Goal: Task Accomplishment & Management: Manage account settings

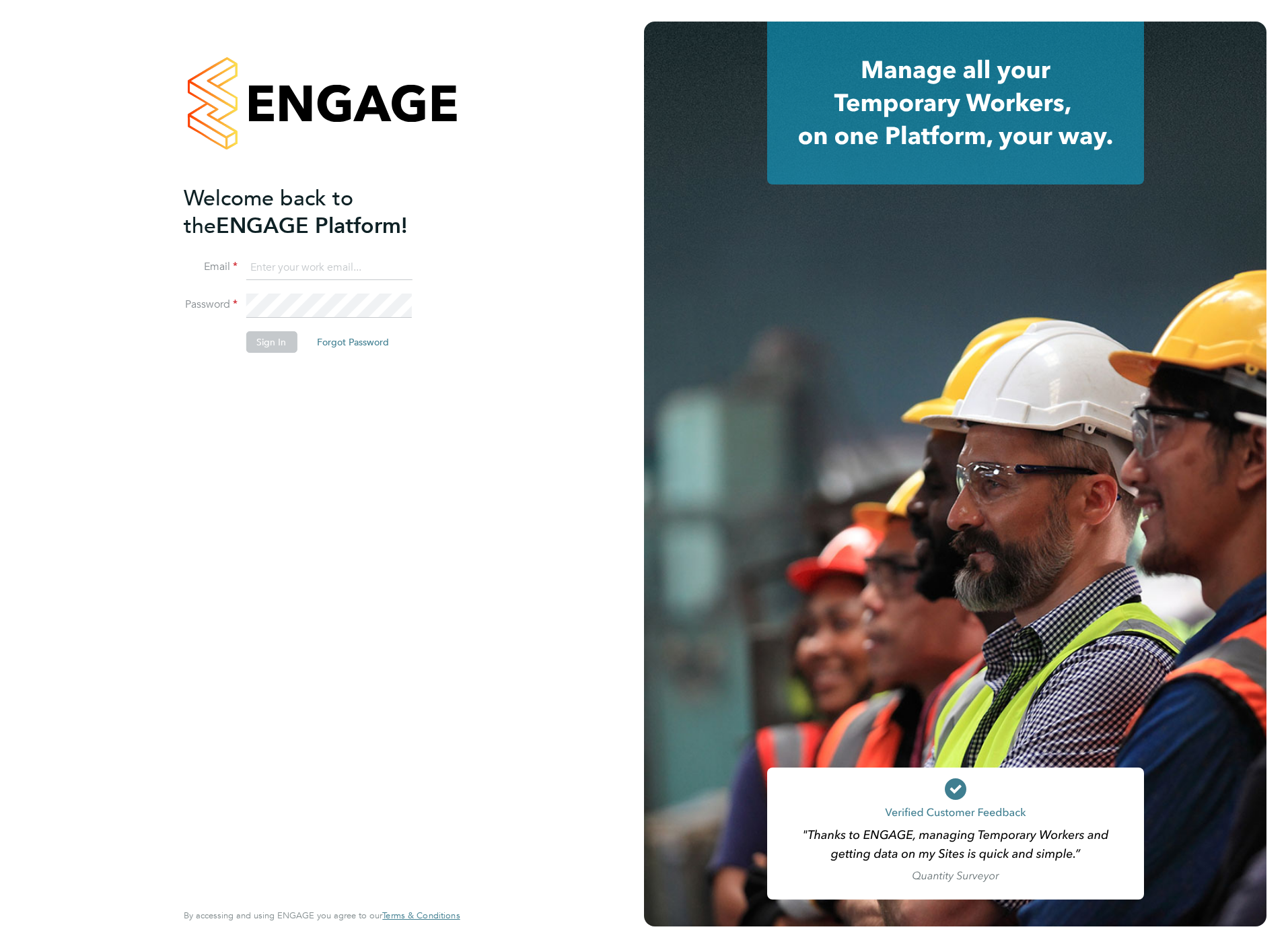
type input "chloe@protechltd.co.uk"
click at [277, 347] on button "Sign In" at bounding box center [271, 342] width 51 height 22
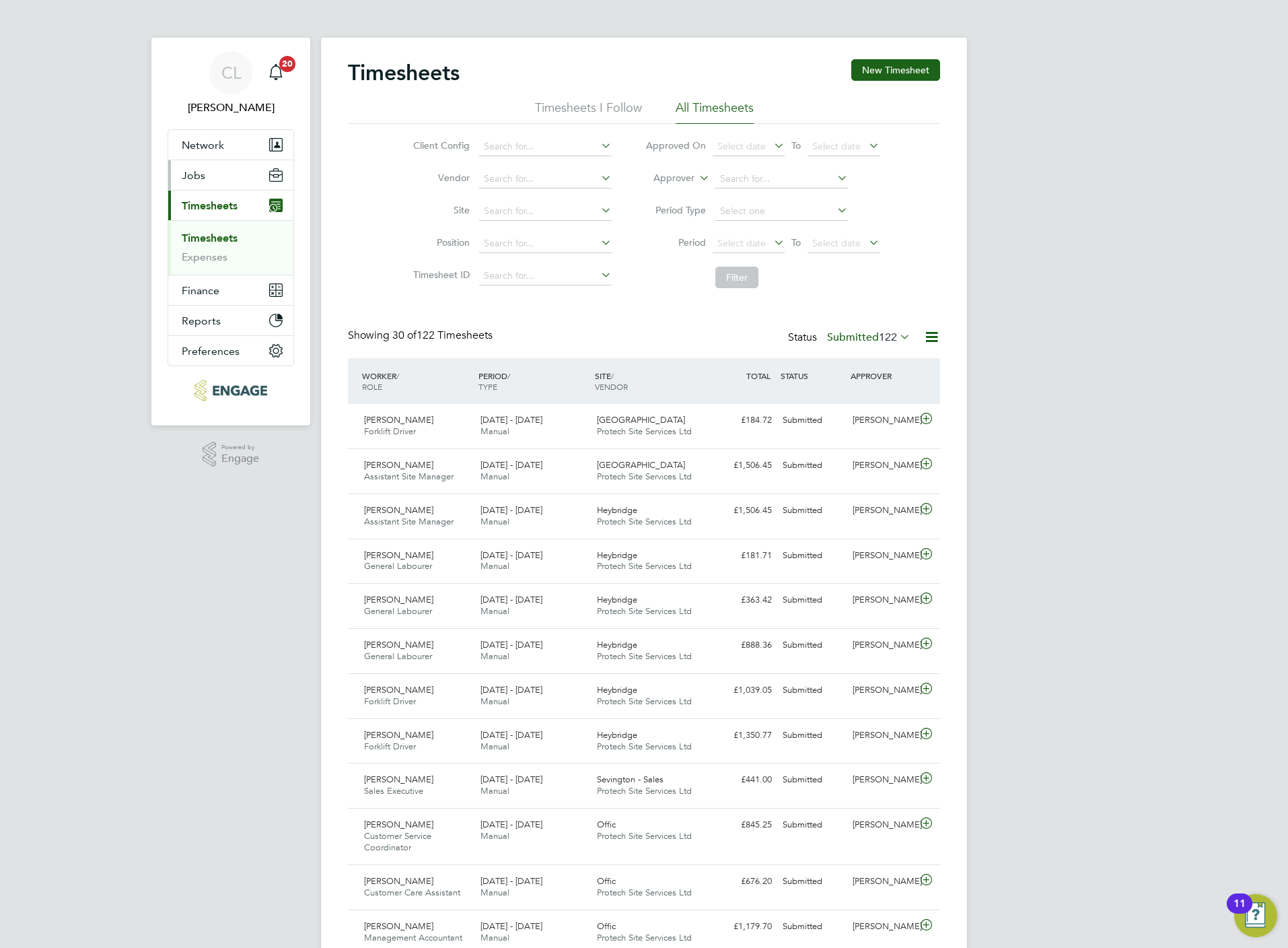
click at [222, 171] on button "Jobs" at bounding box center [231, 175] width 125 height 30
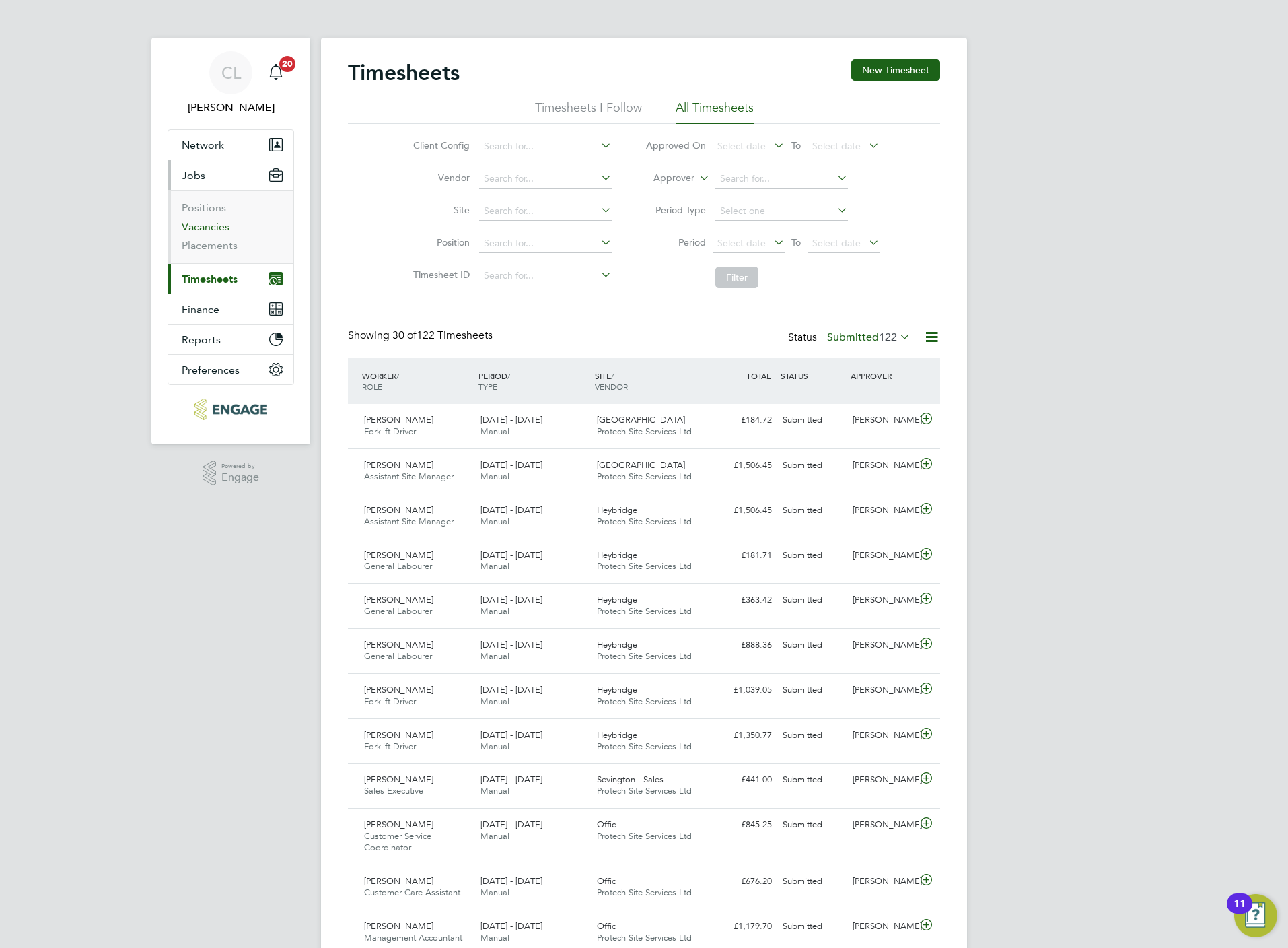
click at [221, 225] on link "Vacancies" at bounding box center [205, 226] width 47 height 13
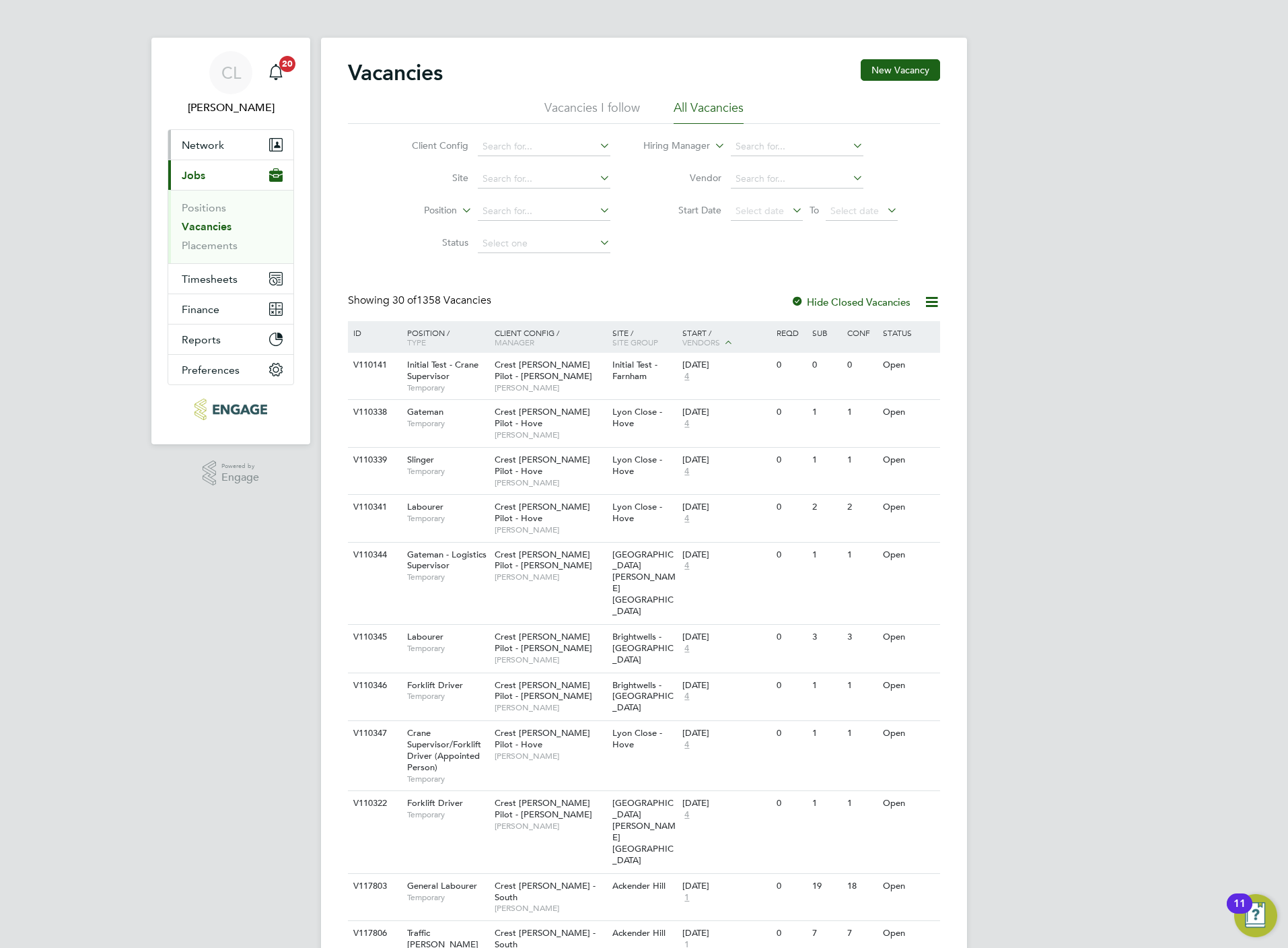
click at [208, 157] on button "Network" at bounding box center [231, 145] width 125 height 30
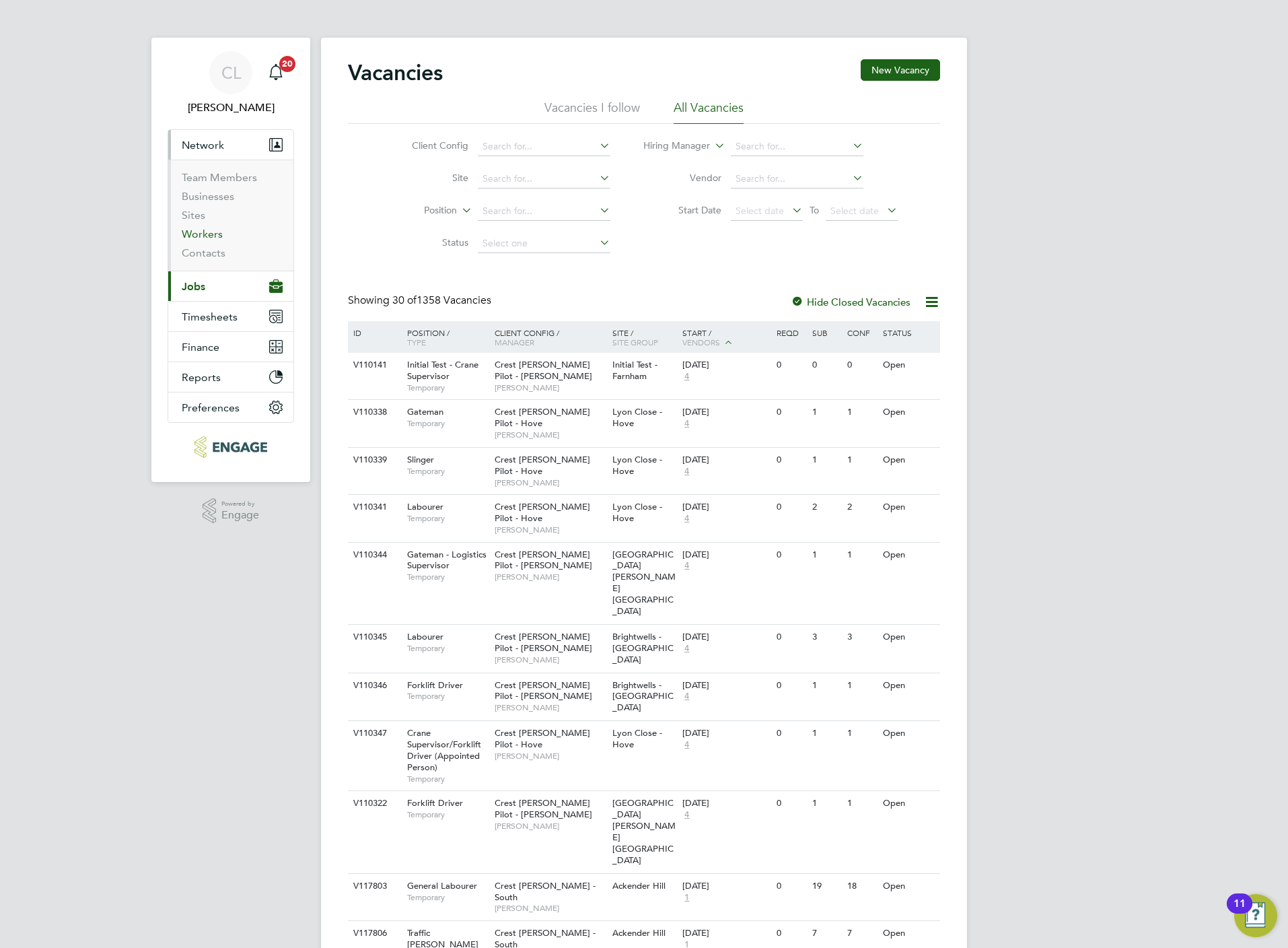
click at [214, 231] on link "Workers" at bounding box center [202, 234] width 41 height 13
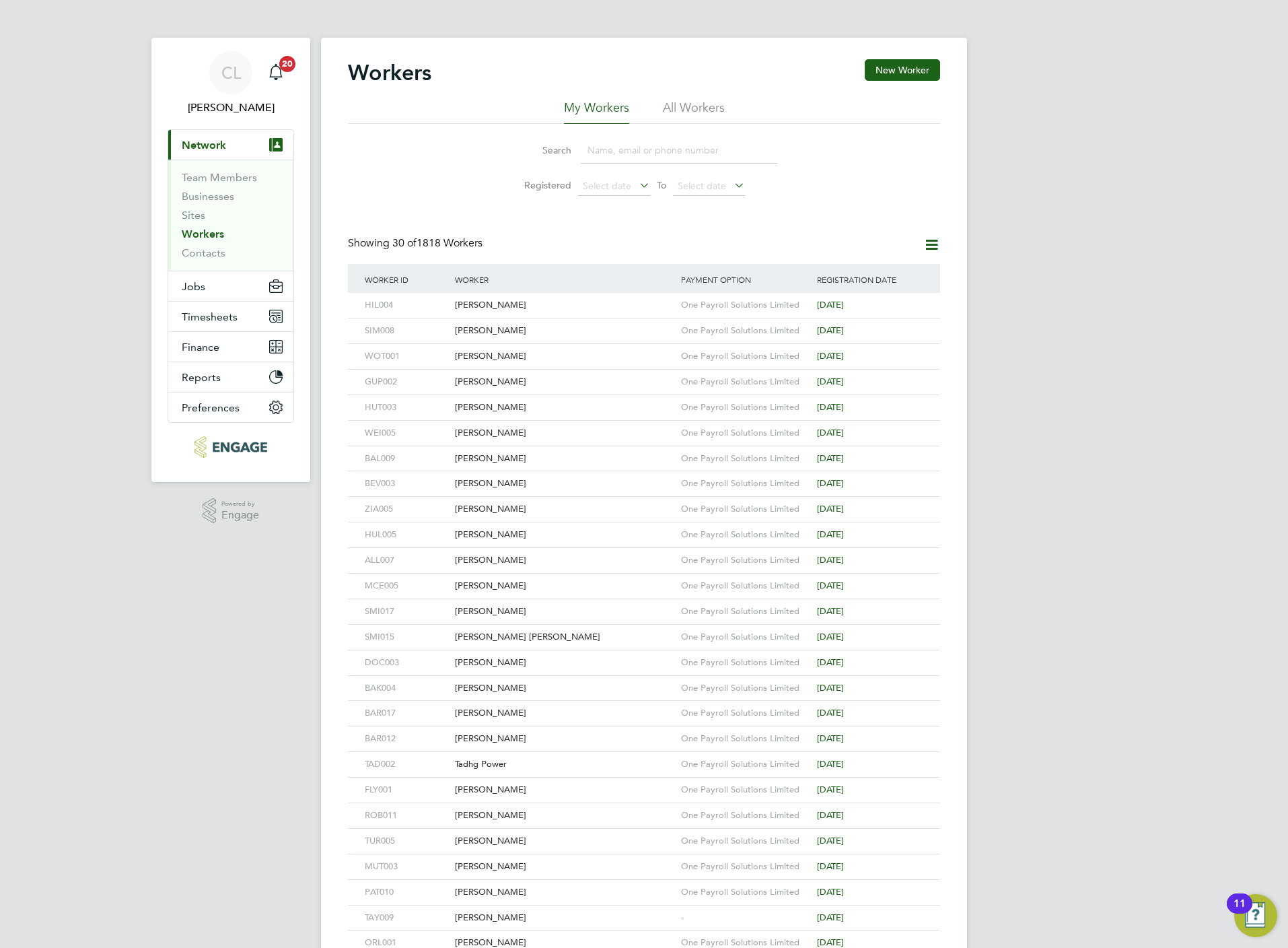
click at [626, 148] on input at bounding box center [678, 150] width 196 height 26
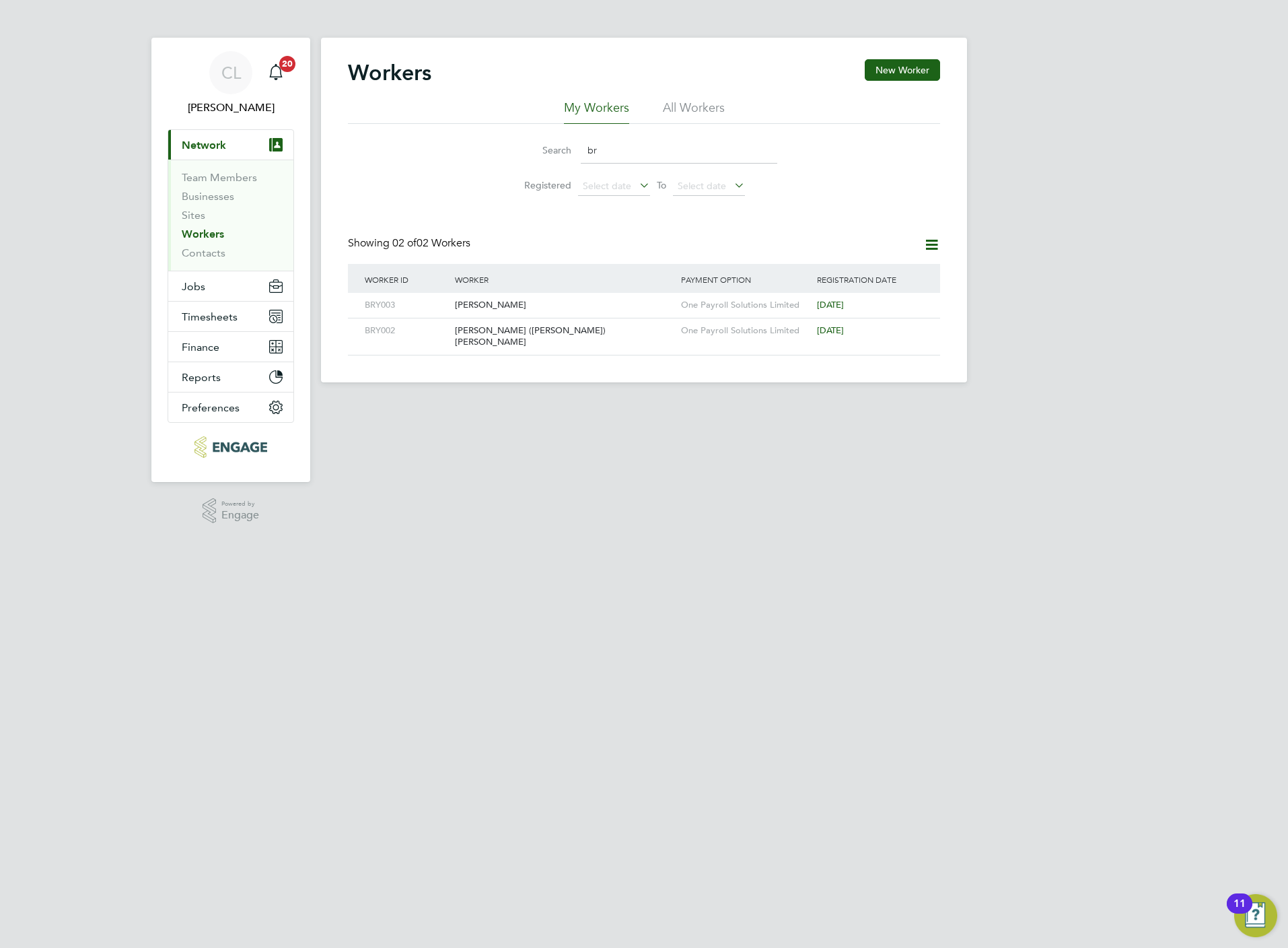
type input "b"
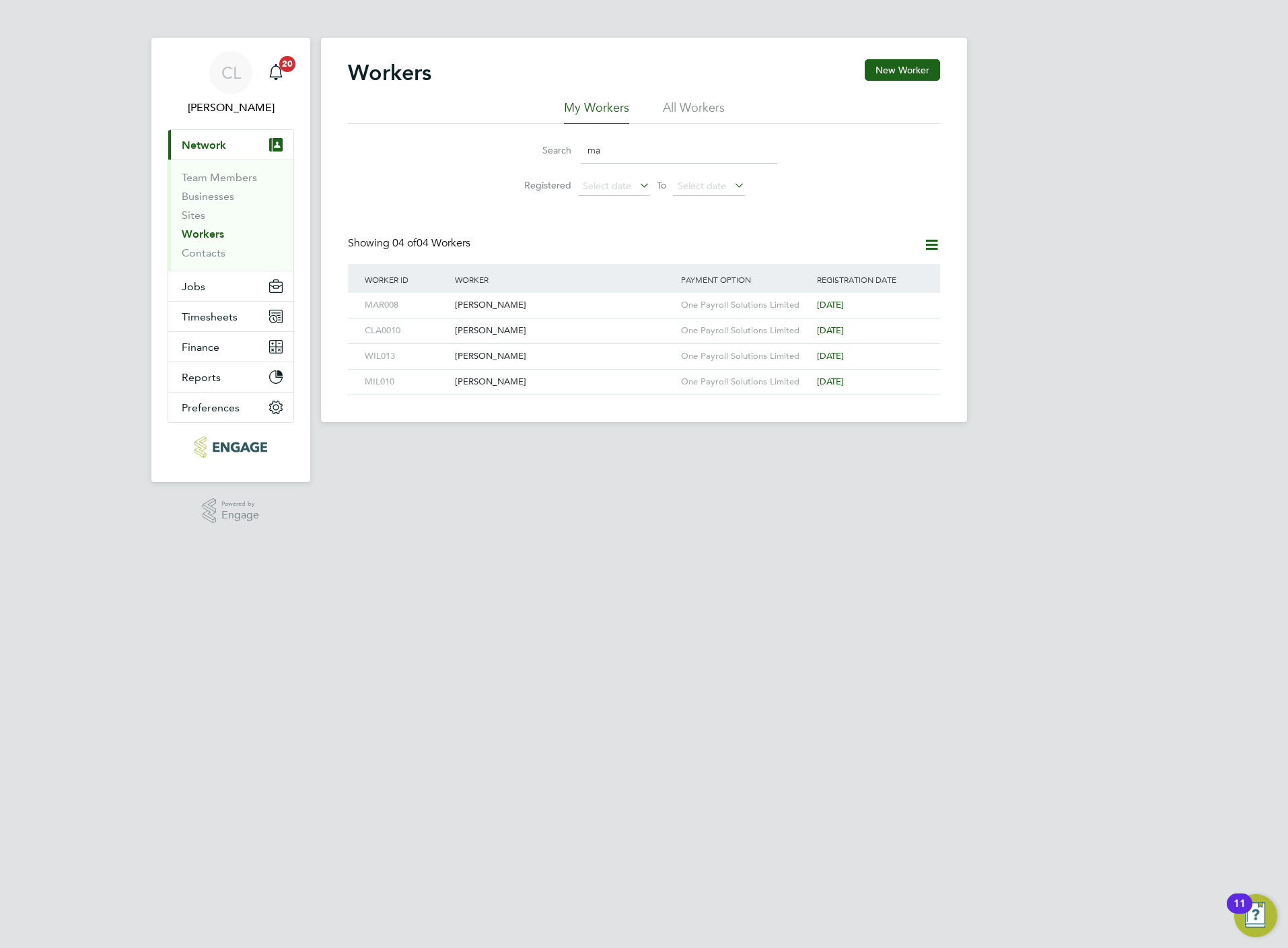
type input "m"
click at [492, 308] on div "Paul Smith" at bounding box center [564, 306] width 226 height 25
click at [485, 336] on div "Paul Smith" at bounding box center [564, 331] width 226 height 25
click at [627, 164] on input "paul s" at bounding box center [678, 150] width 196 height 26
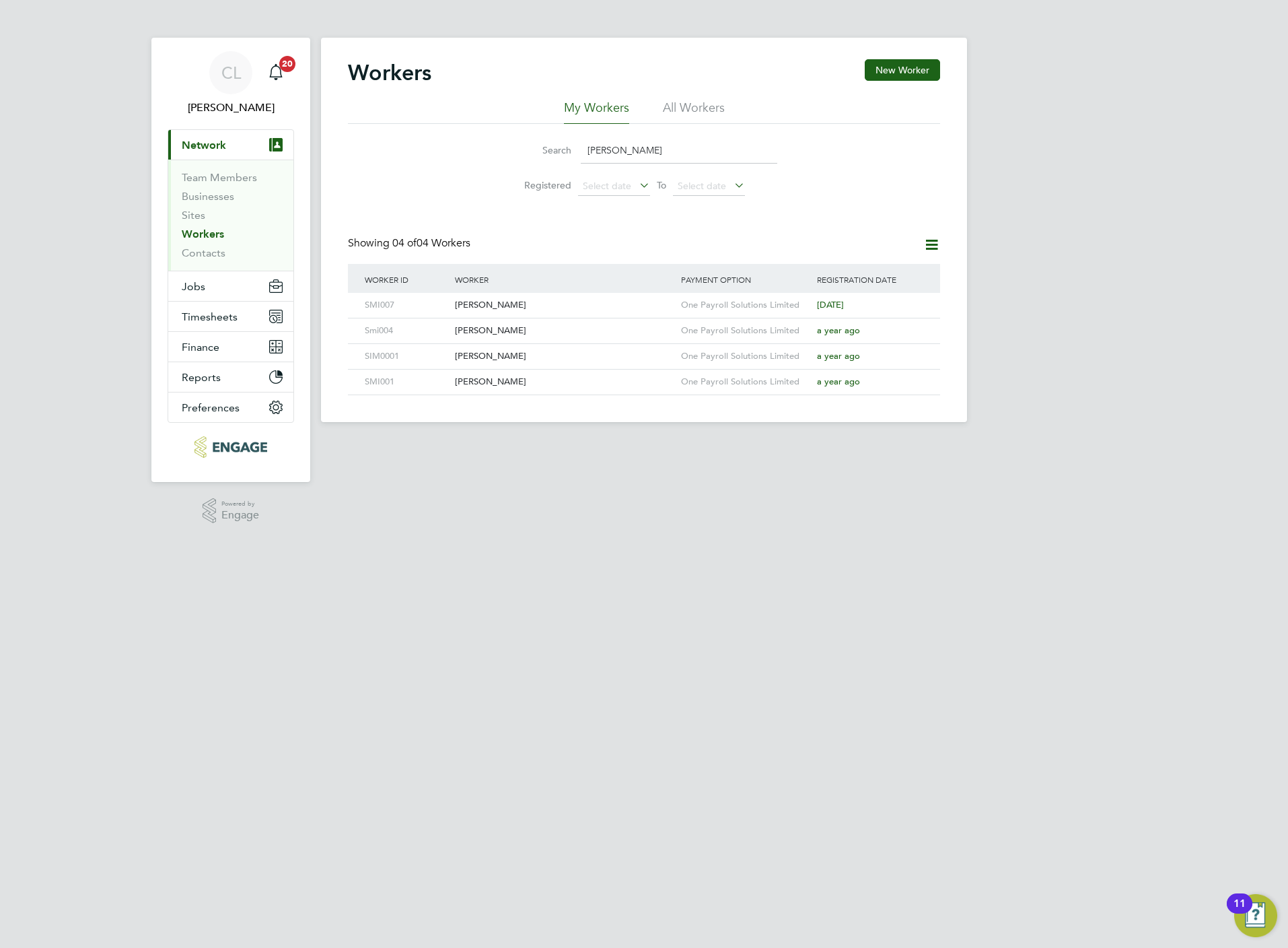
click at [627, 164] on input "paul s" at bounding box center [678, 150] width 196 height 26
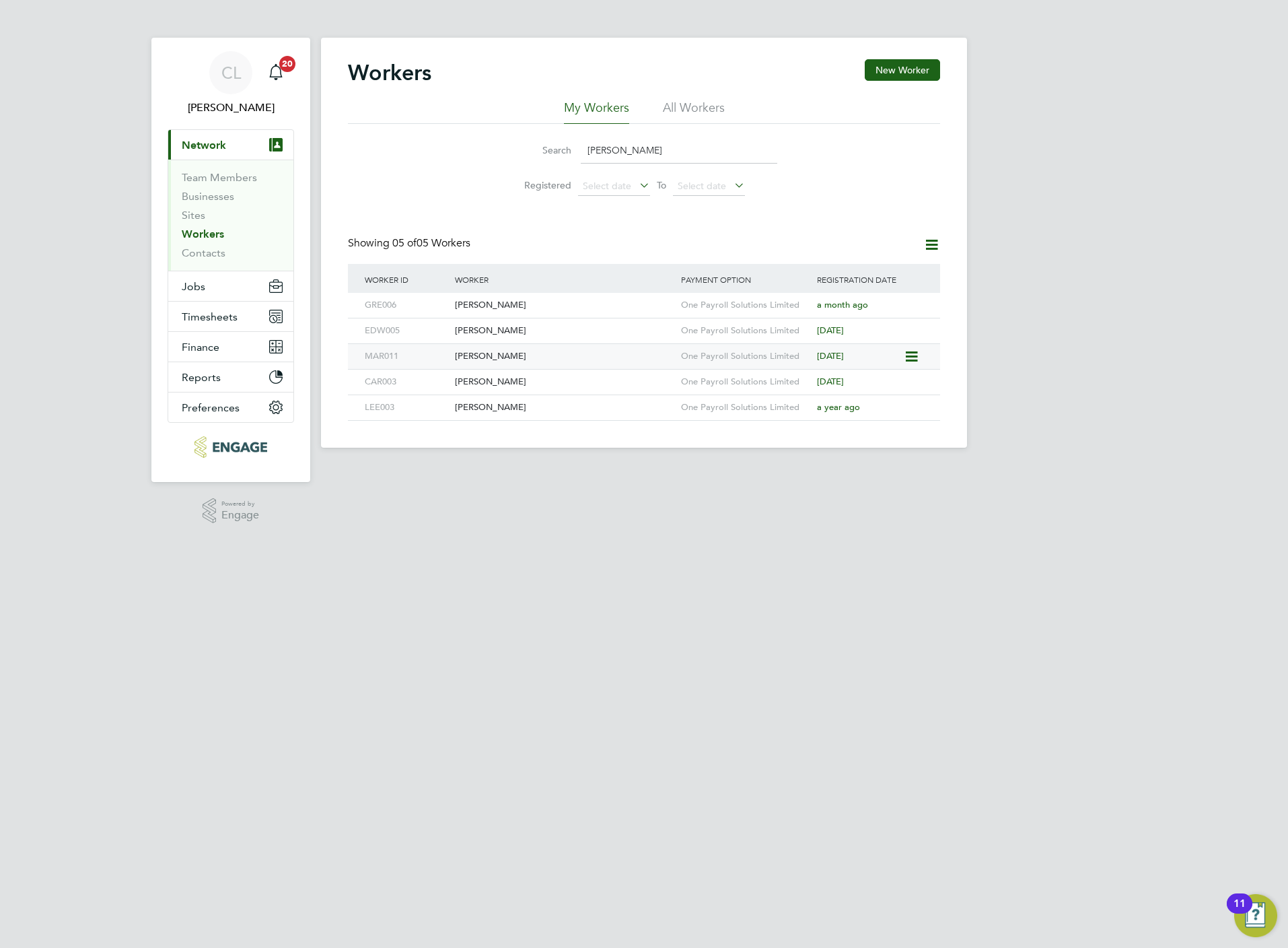
click at [505, 355] on div "Carl Marshall" at bounding box center [564, 357] width 226 height 25
drag, startPoint x: 623, startPoint y: 148, endPoint x: 261, endPoint y: 87, distance: 367.1
click at [259, 97] on div "CL Chloe Lyons Notifications 20 Applications: Current page: Network Team Member…" at bounding box center [644, 234] width 1288 height 470
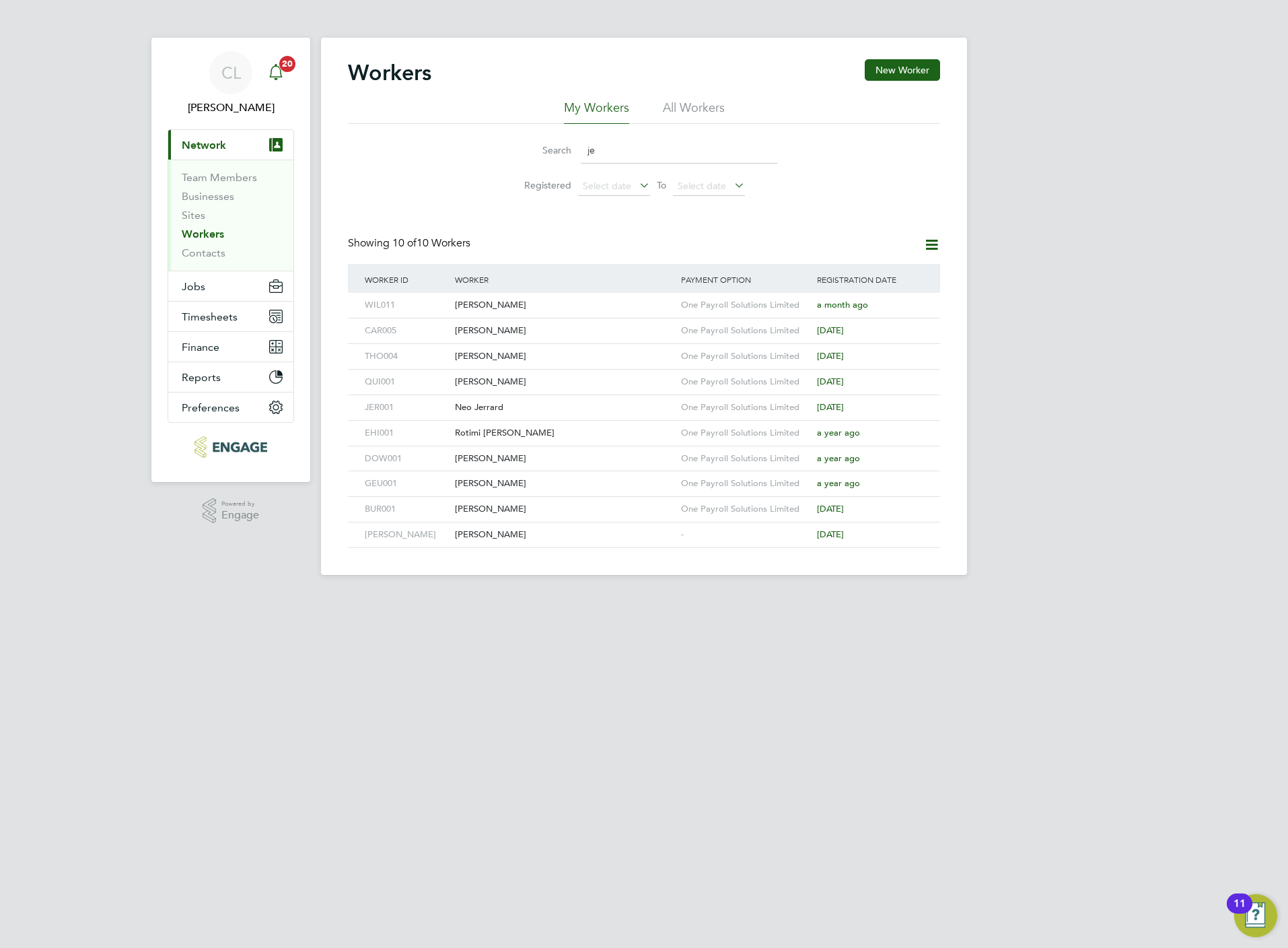
type input "j"
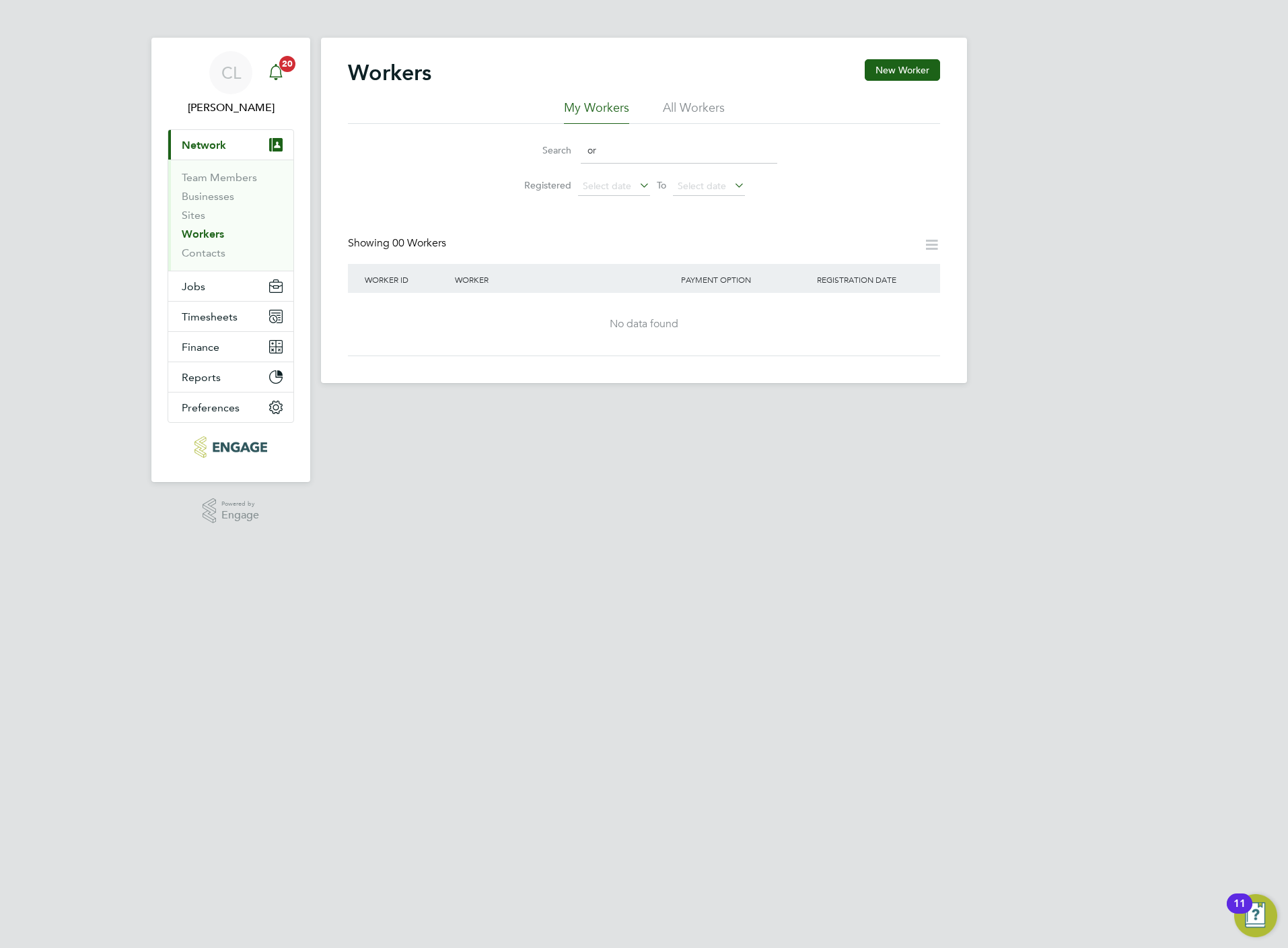
type input "o"
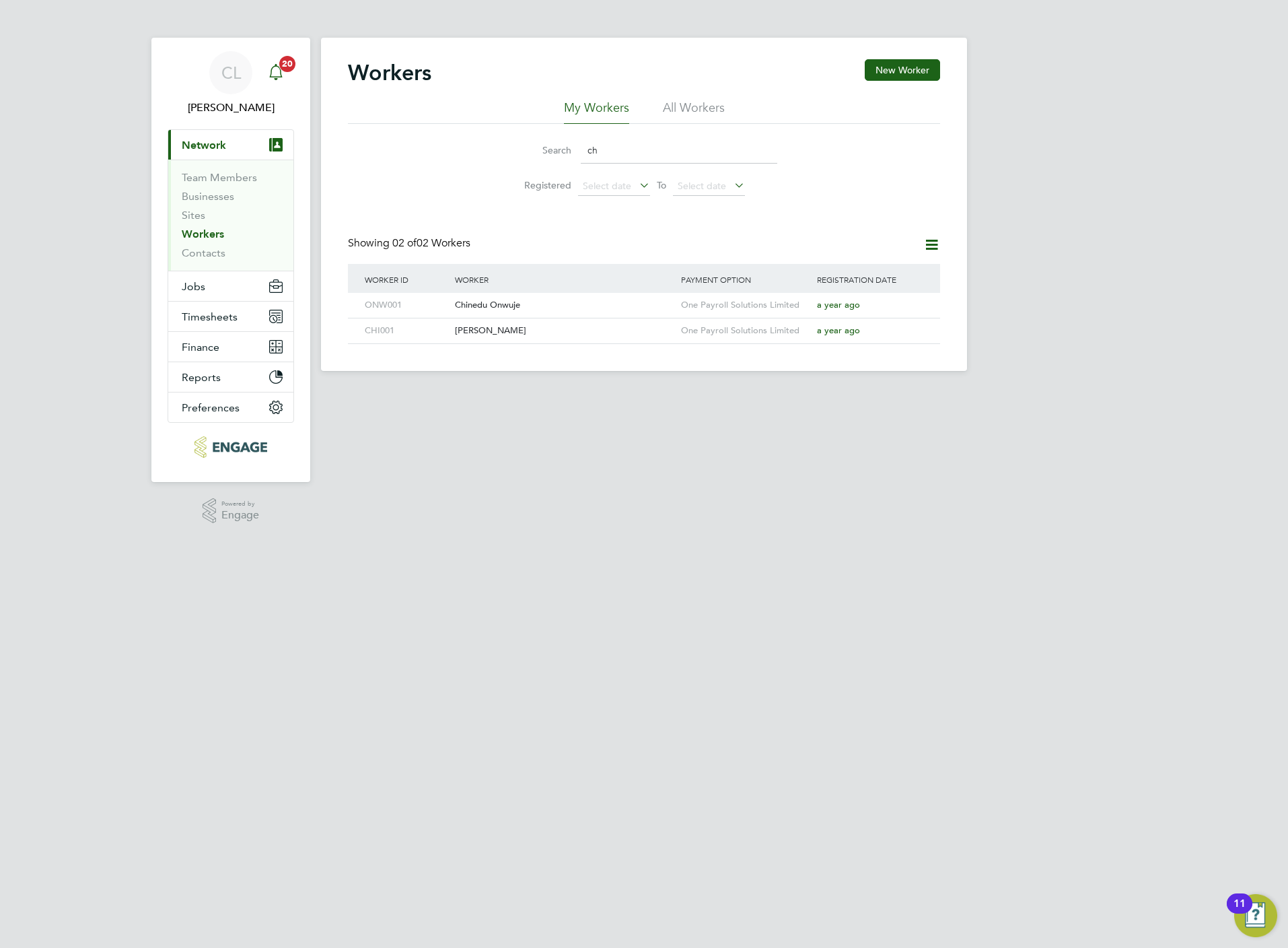
type input "c"
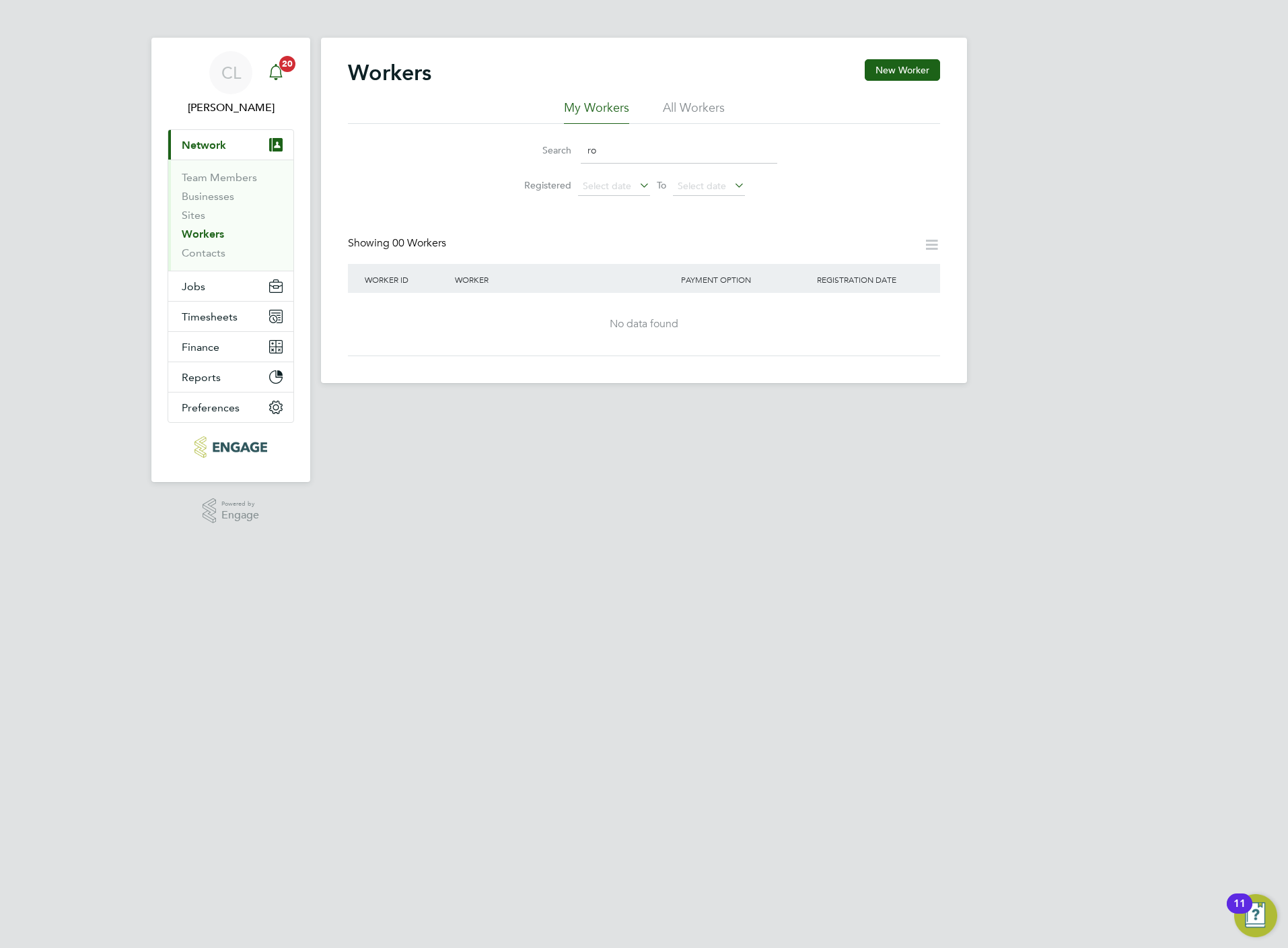
type input "r"
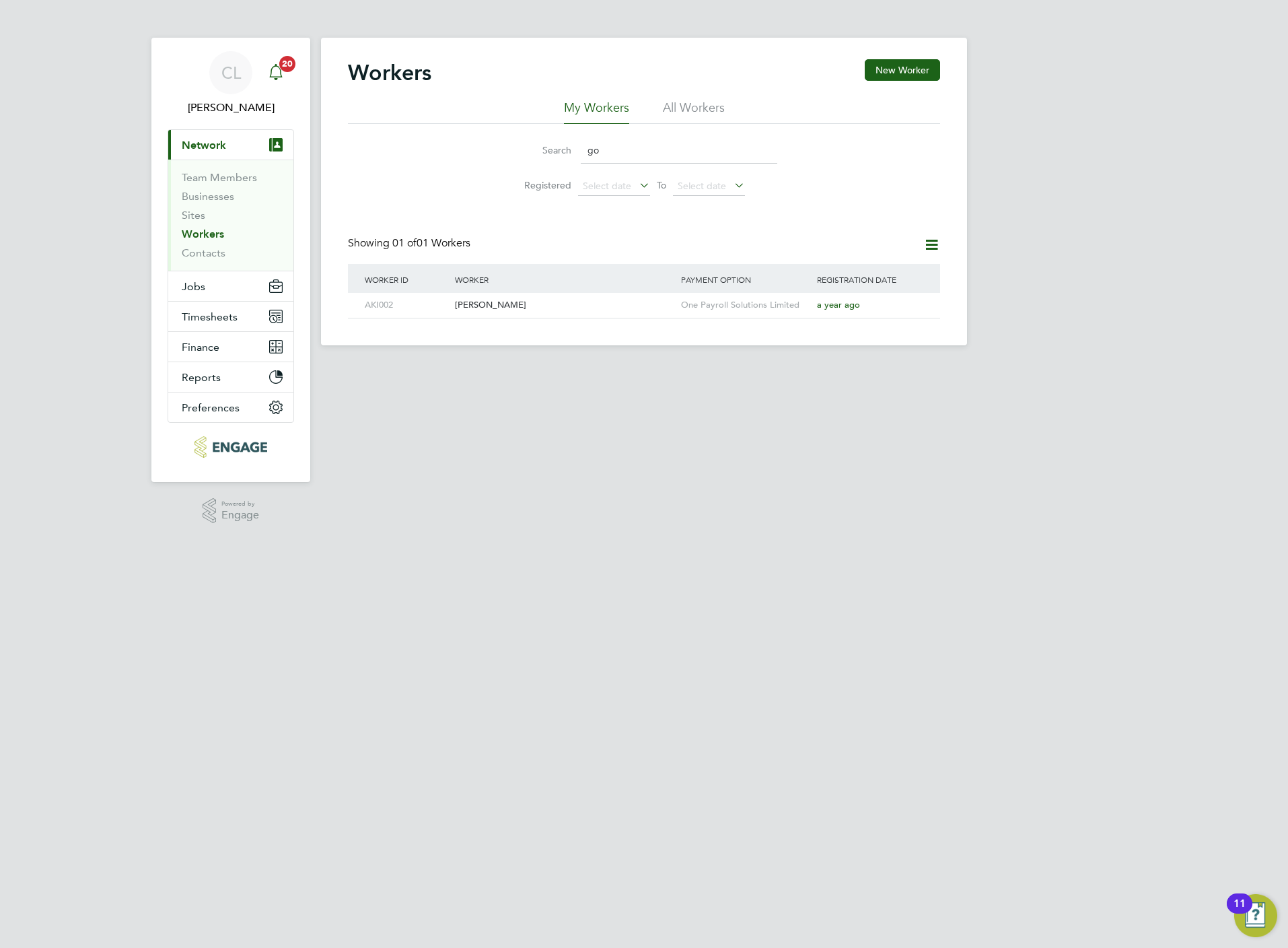
type input "g"
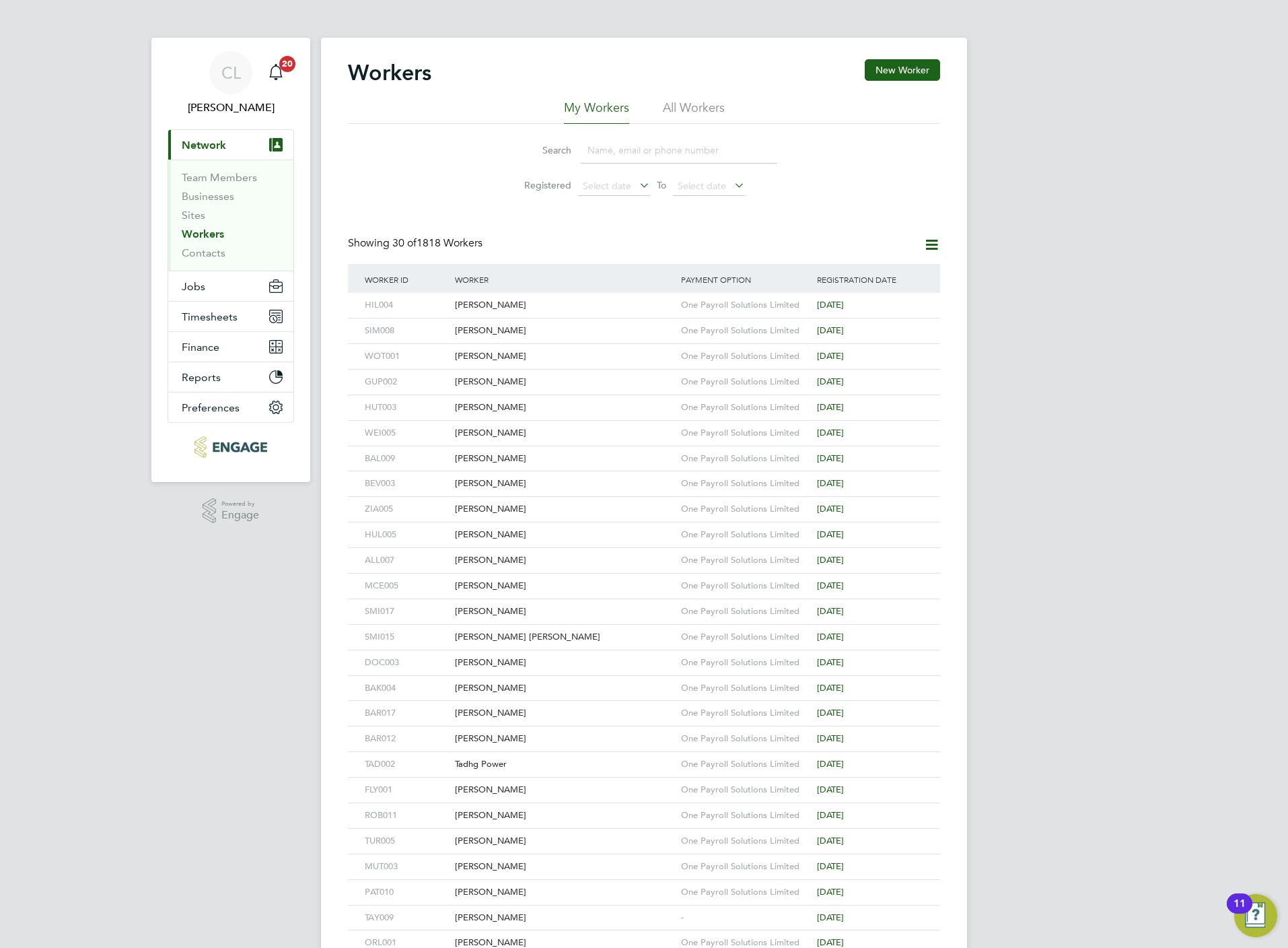
click at [620, 171] on li "Registered Select date To Select date" at bounding box center [644, 187] width 300 height 33
click at [624, 154] on input at bounding box center [678, 150] width 196 height 26
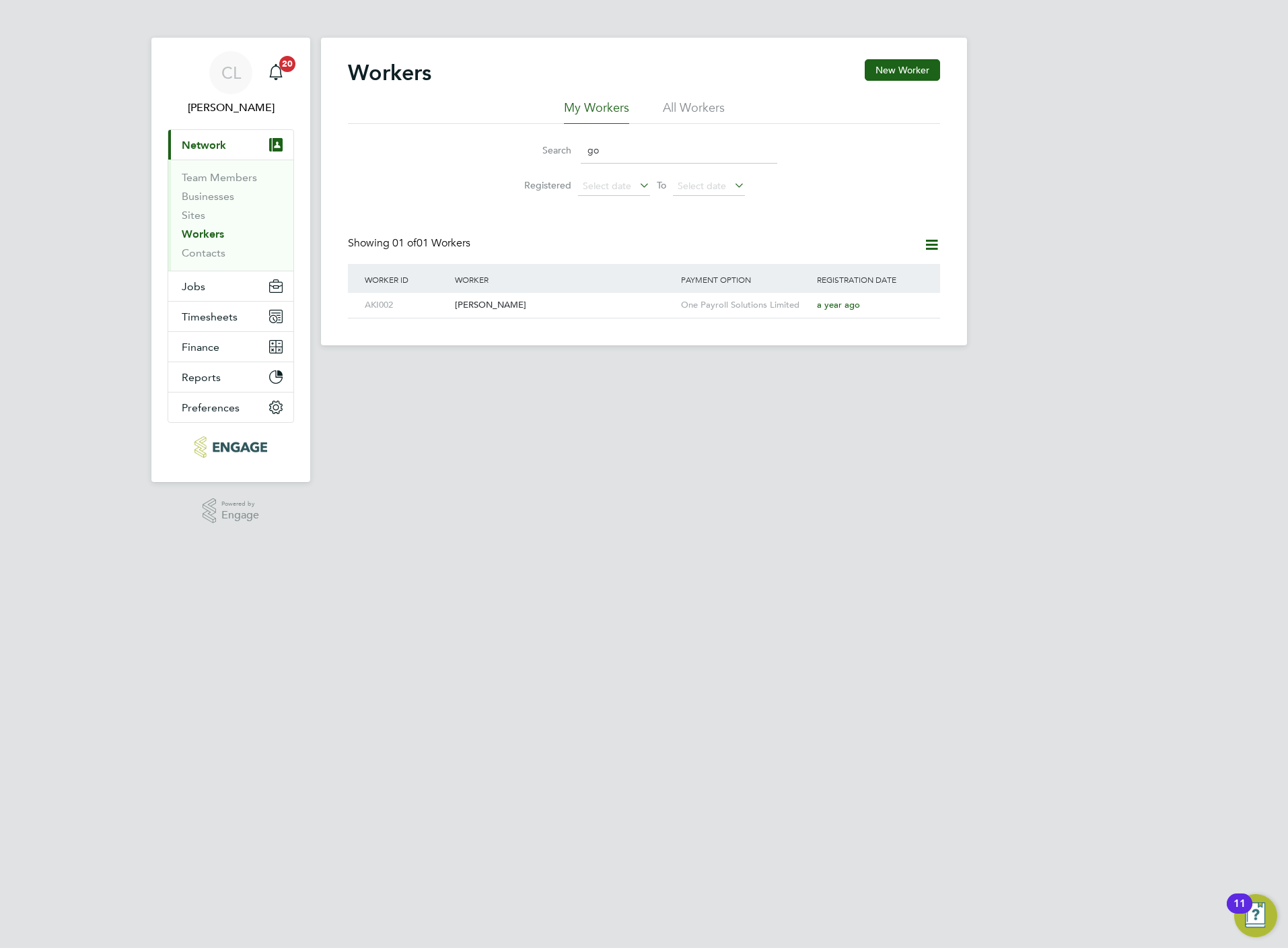
type input "g"
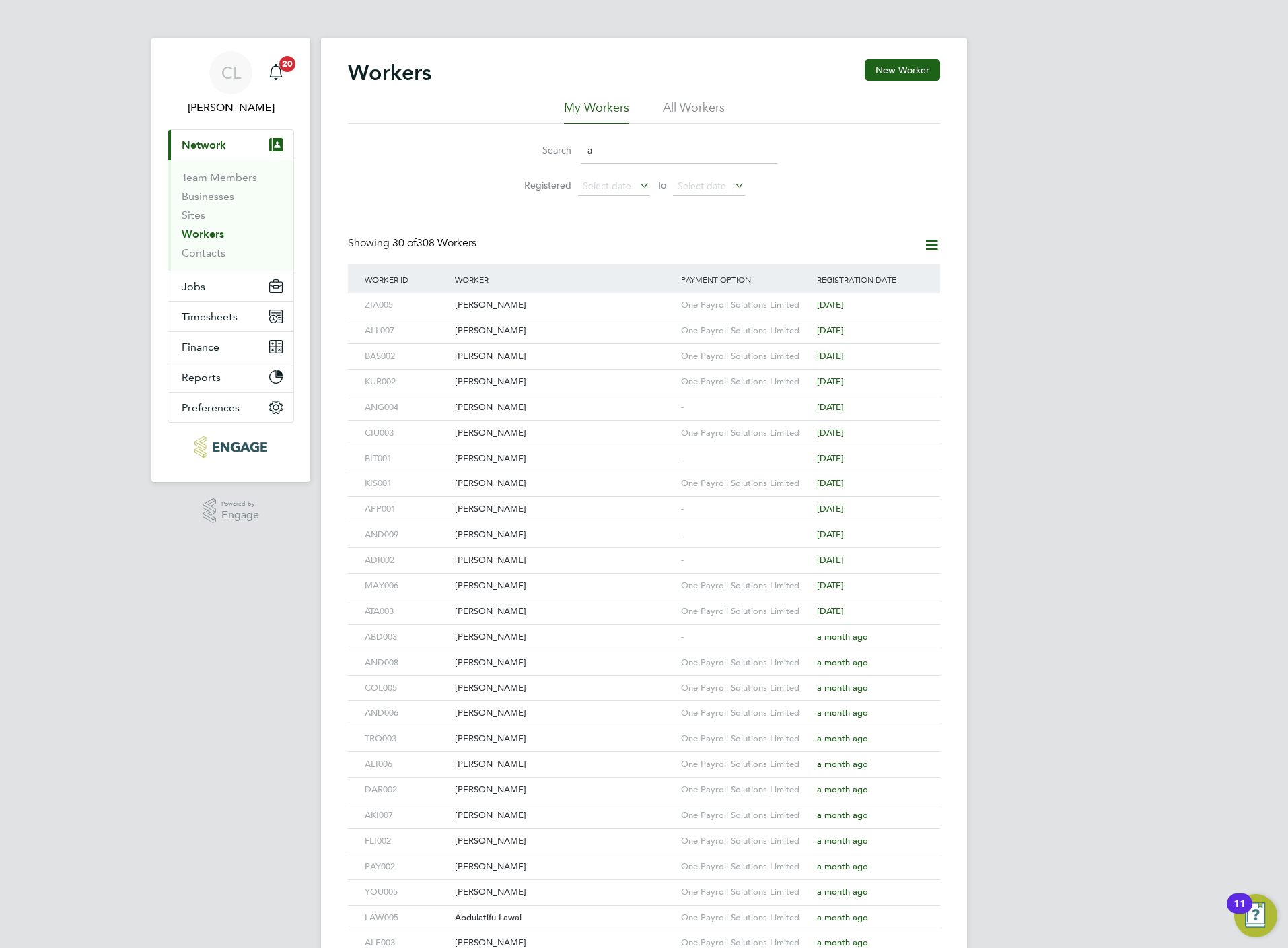
drag, startPoint x: 607, startPoint y: 148, endPoint x: 419, endPoint y: 135, distance: 188.4
click at [419, 135] on div "Search a Registered Select date To Select date" at bounding box center [644, 163] width 592 height 79
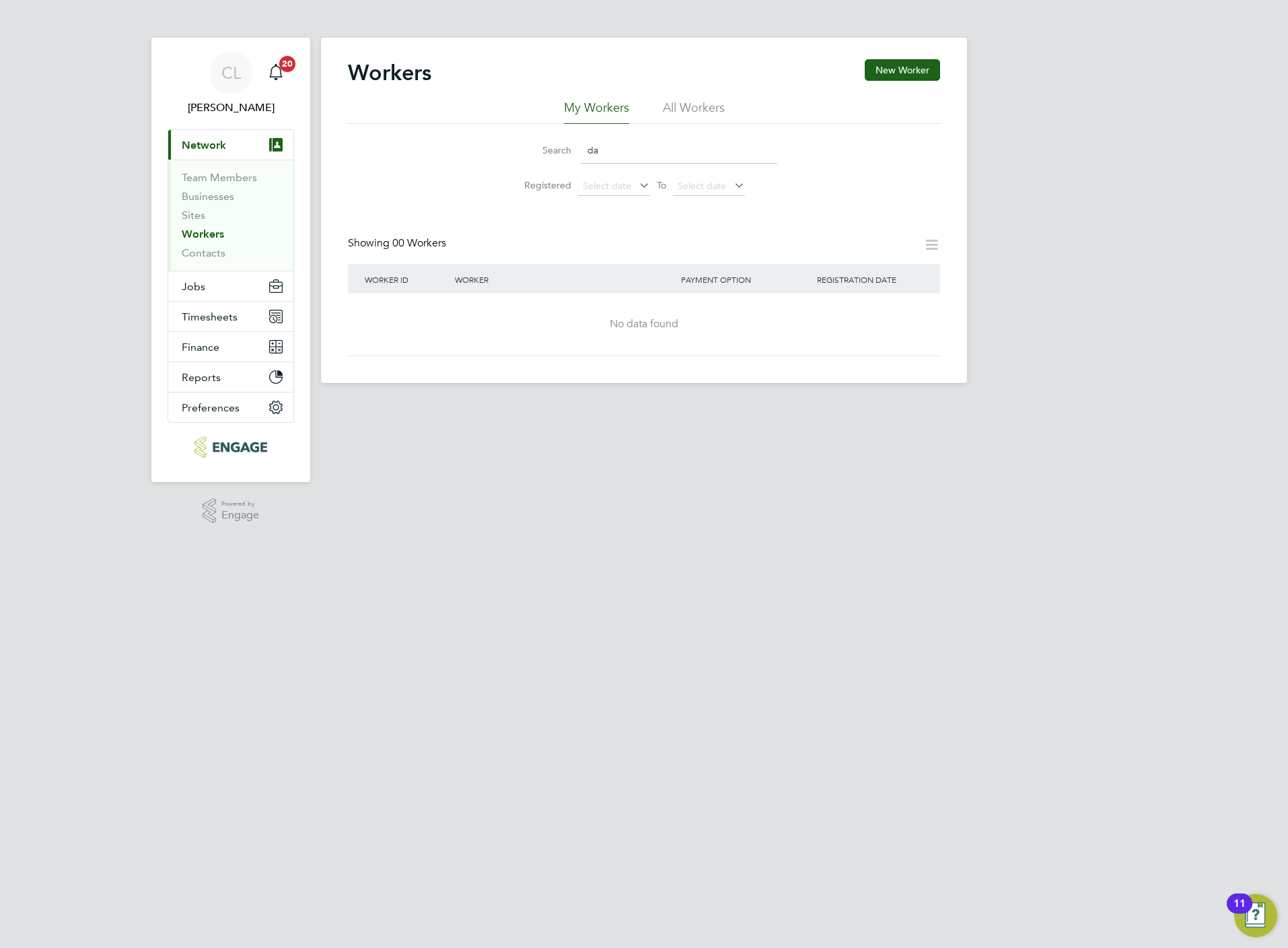
type input "d"
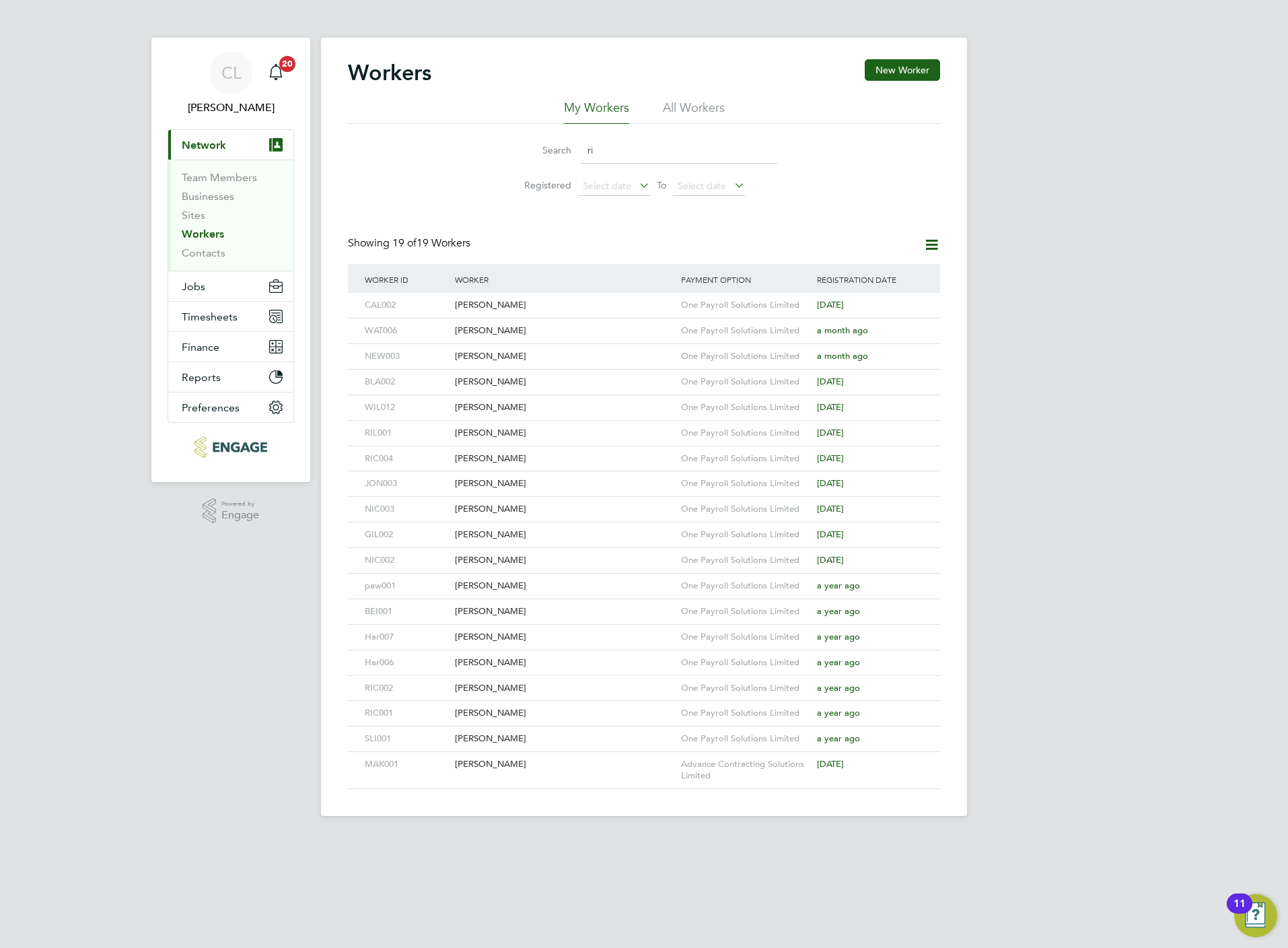
type input "r"
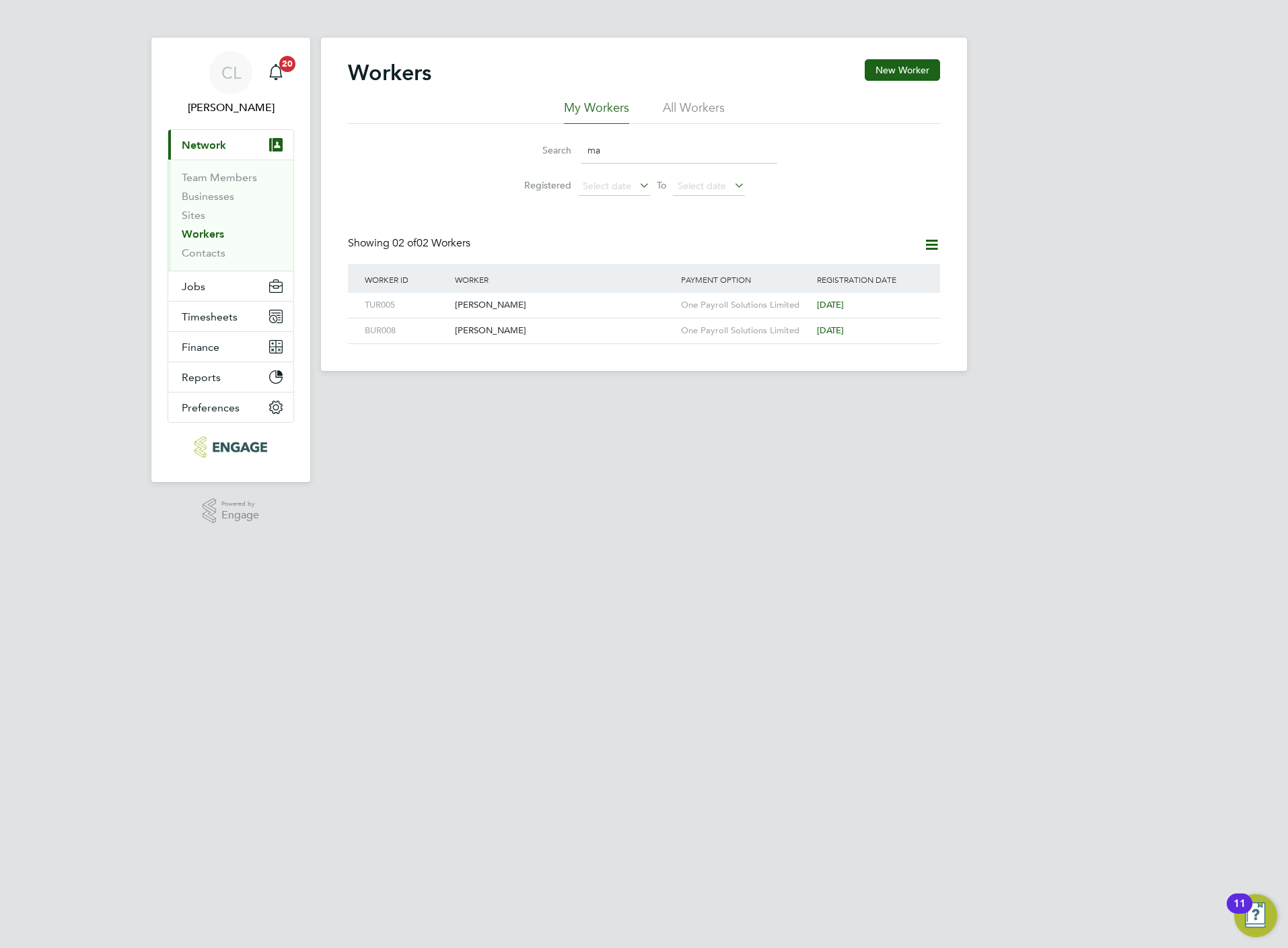
type input "m"
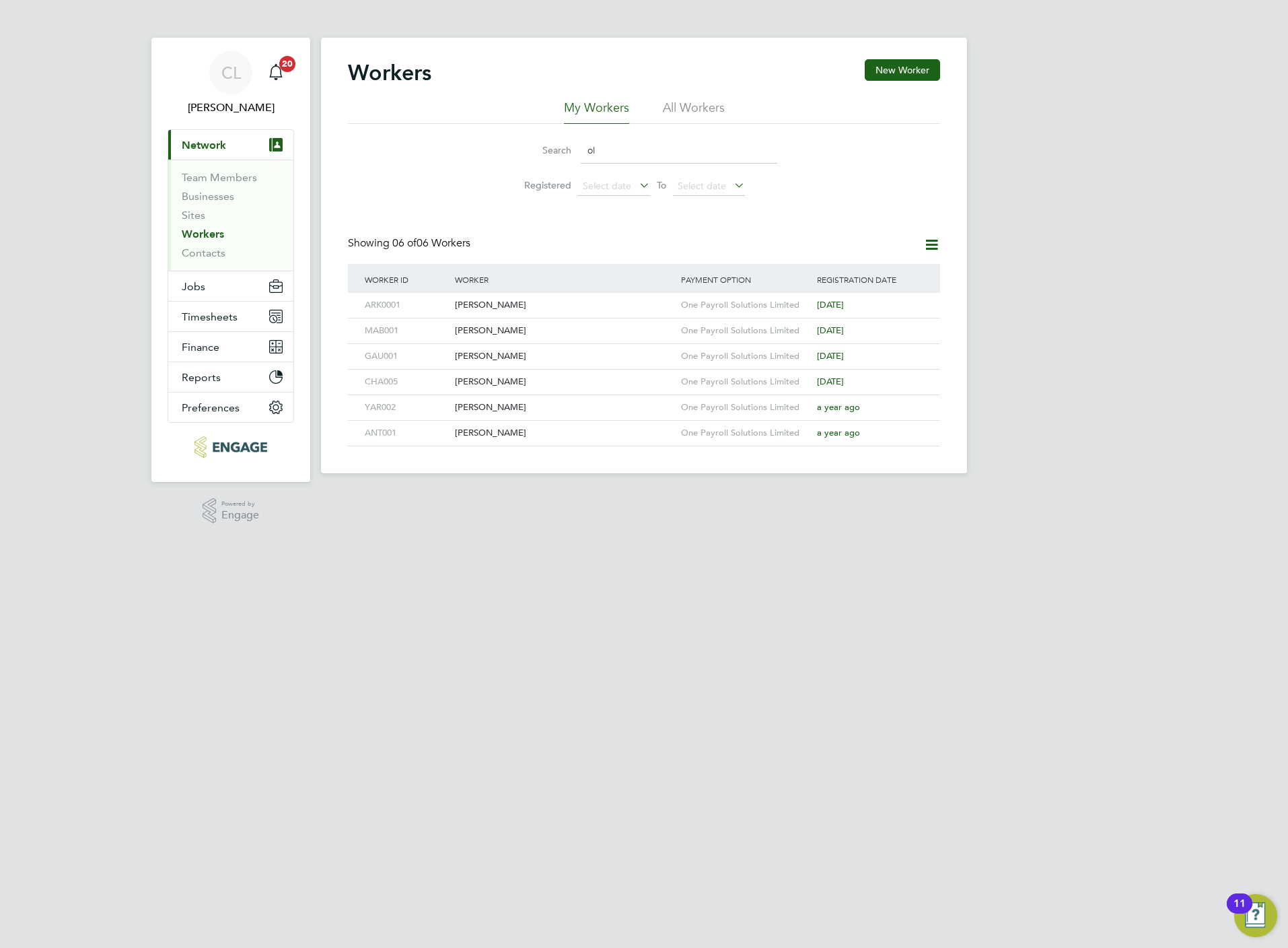
type input "o"
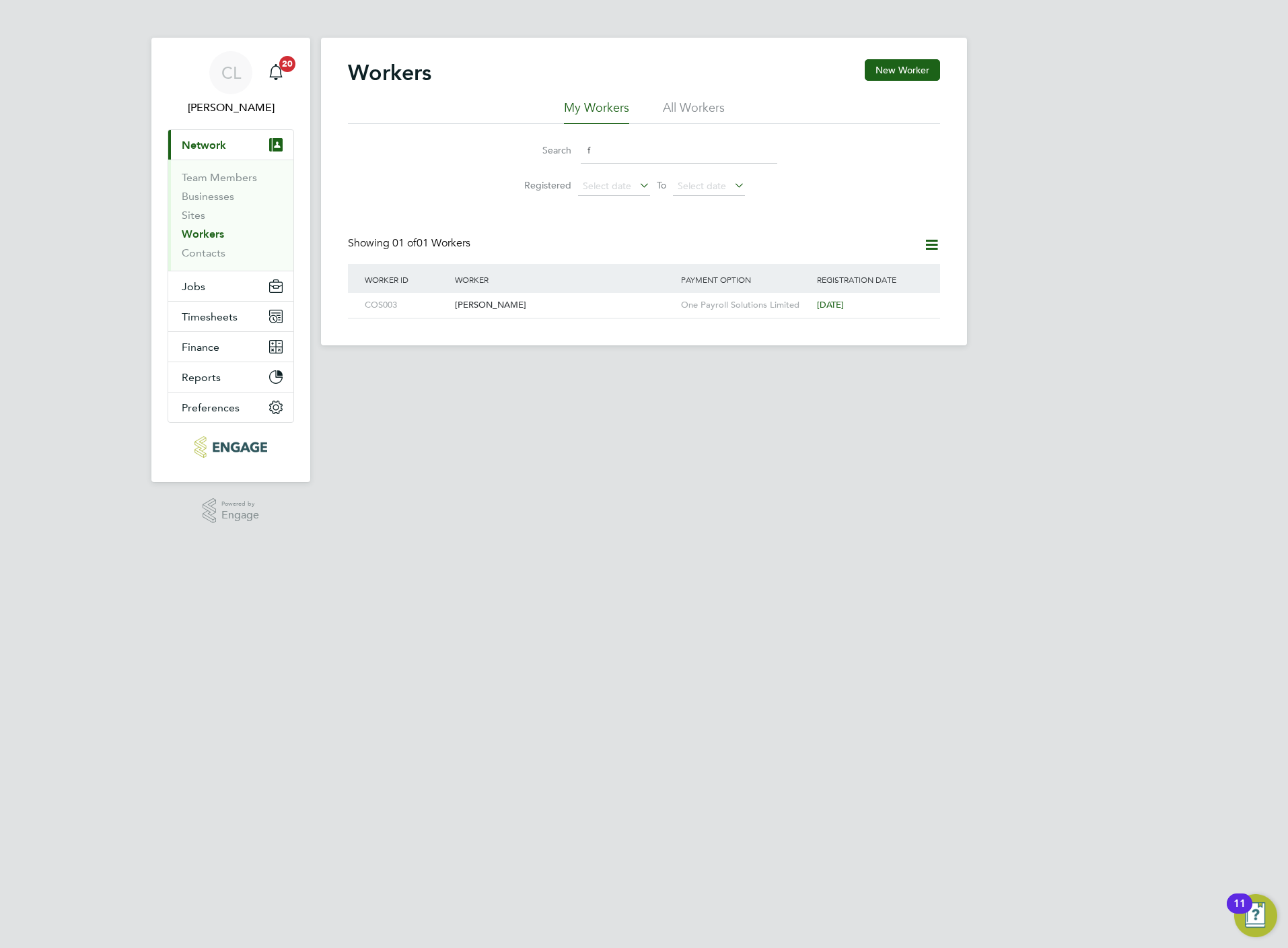
type input "f"
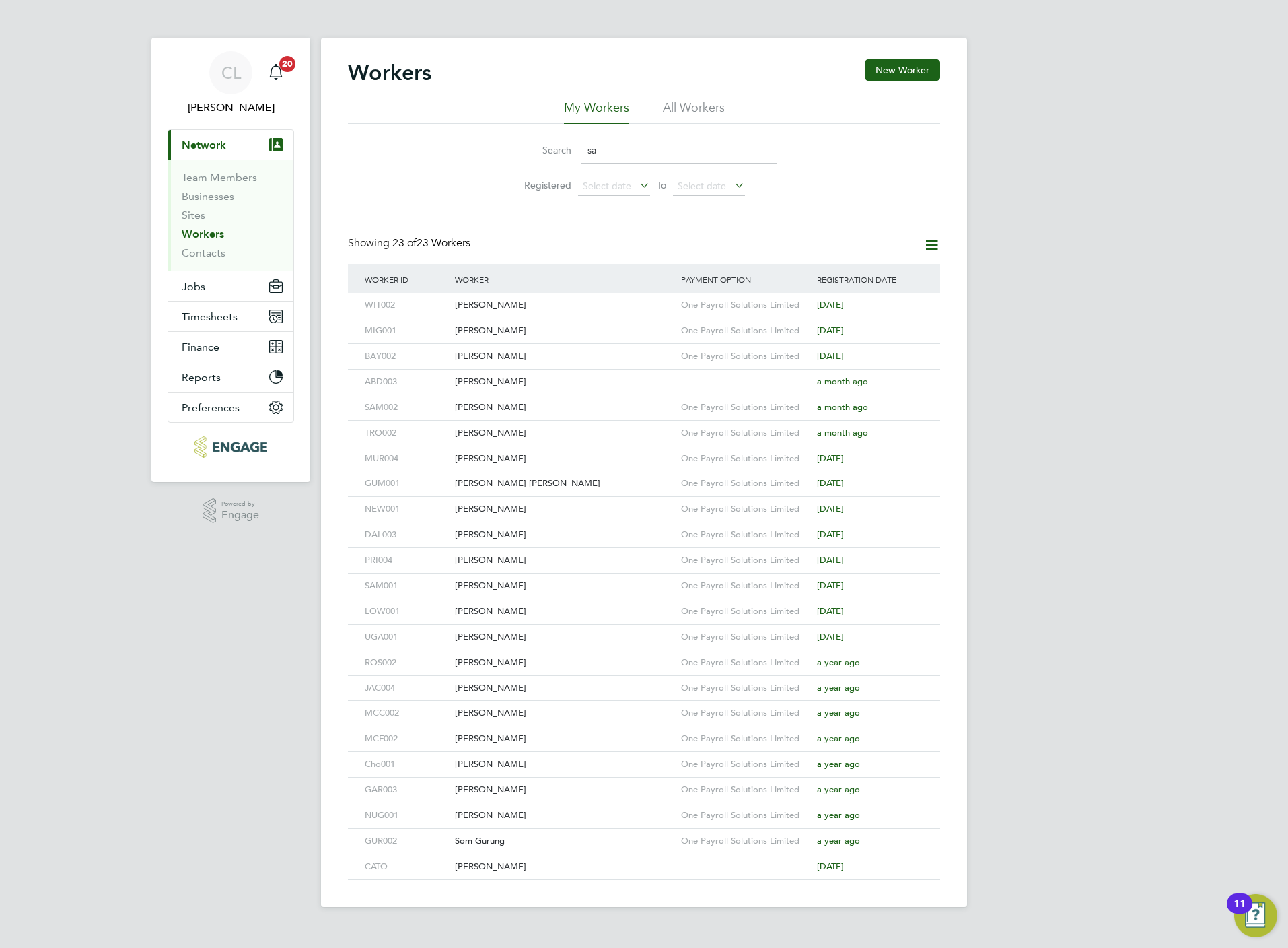
type input "s"
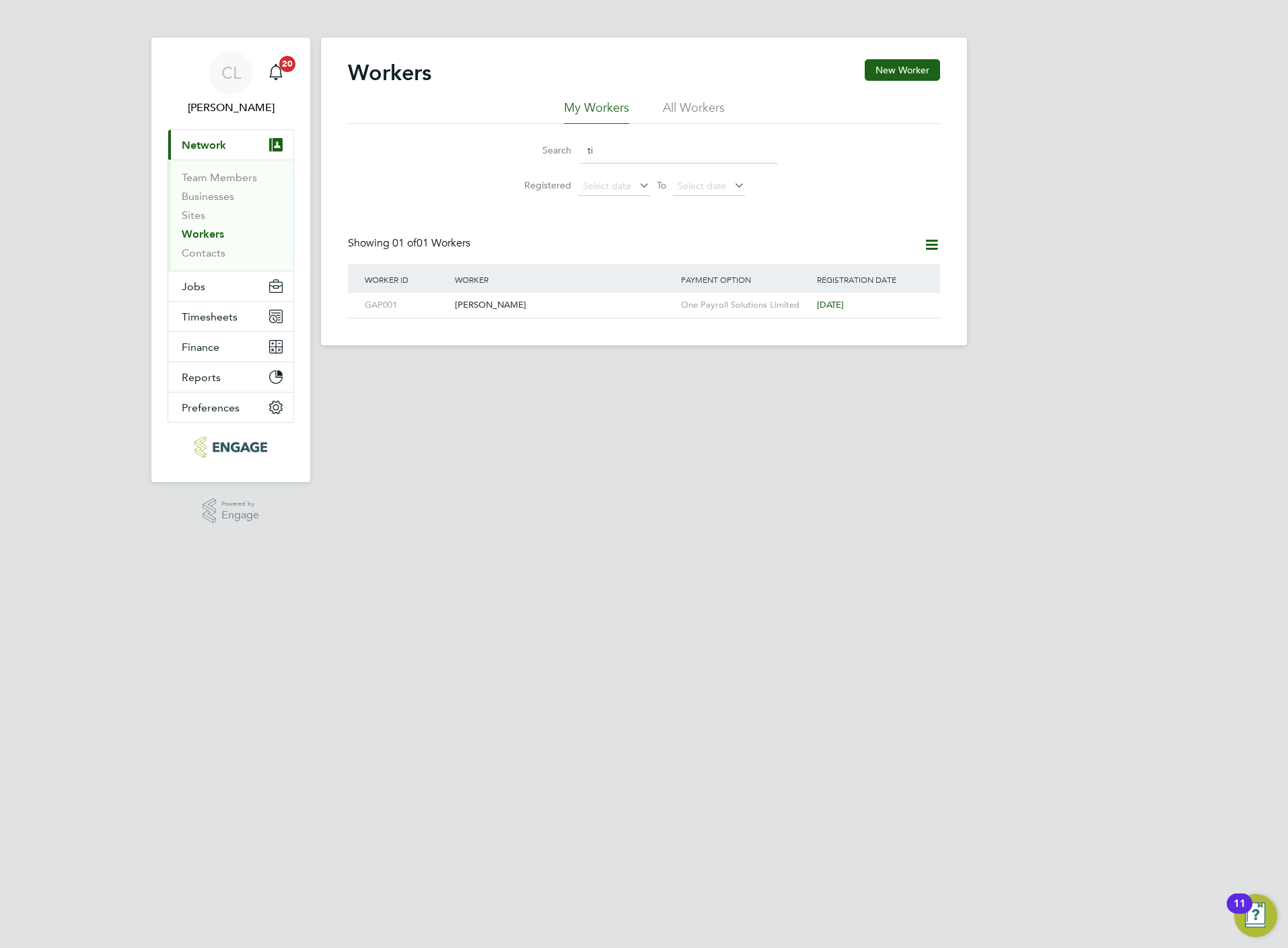
type input "t"
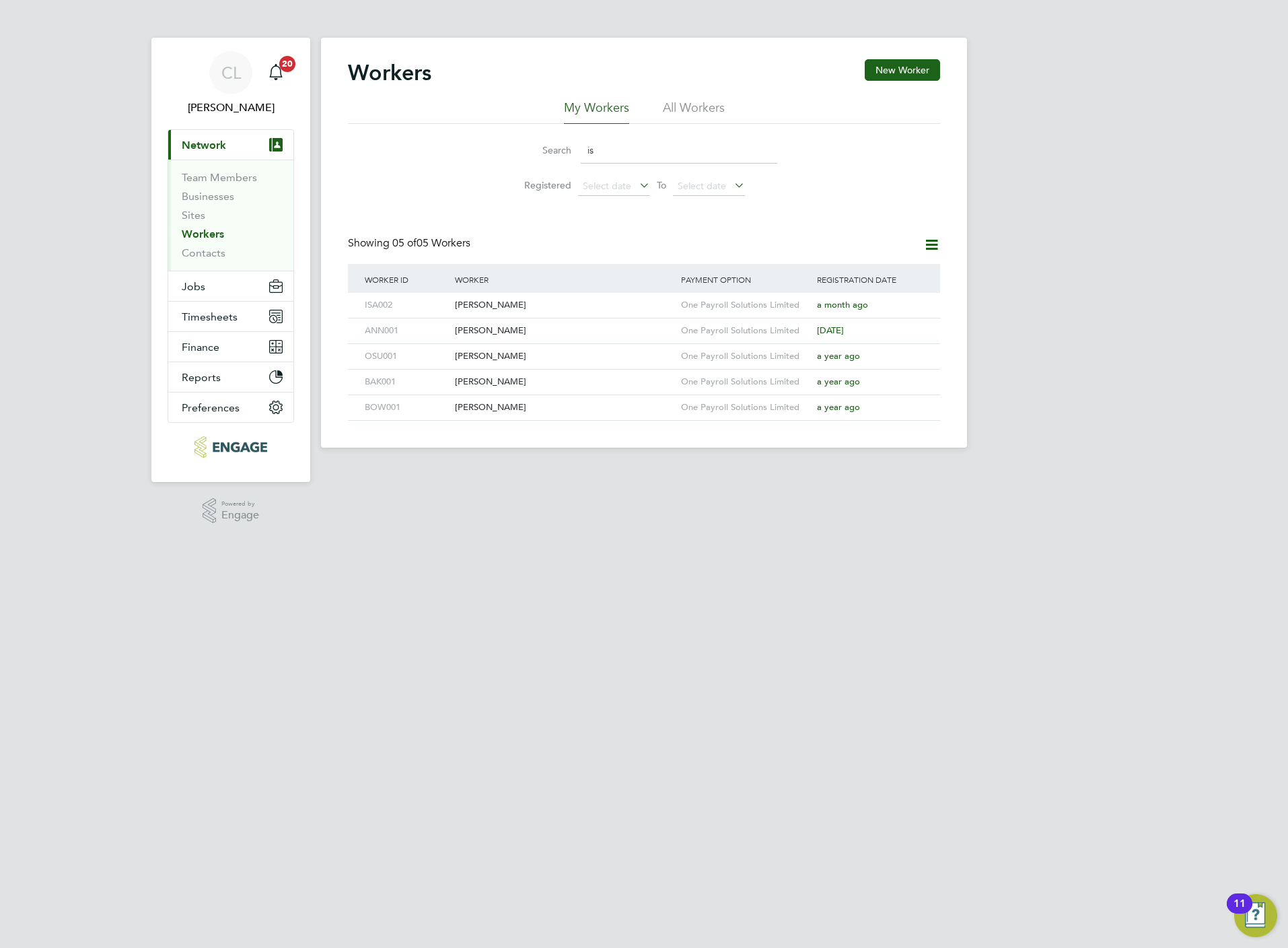
type input "i"
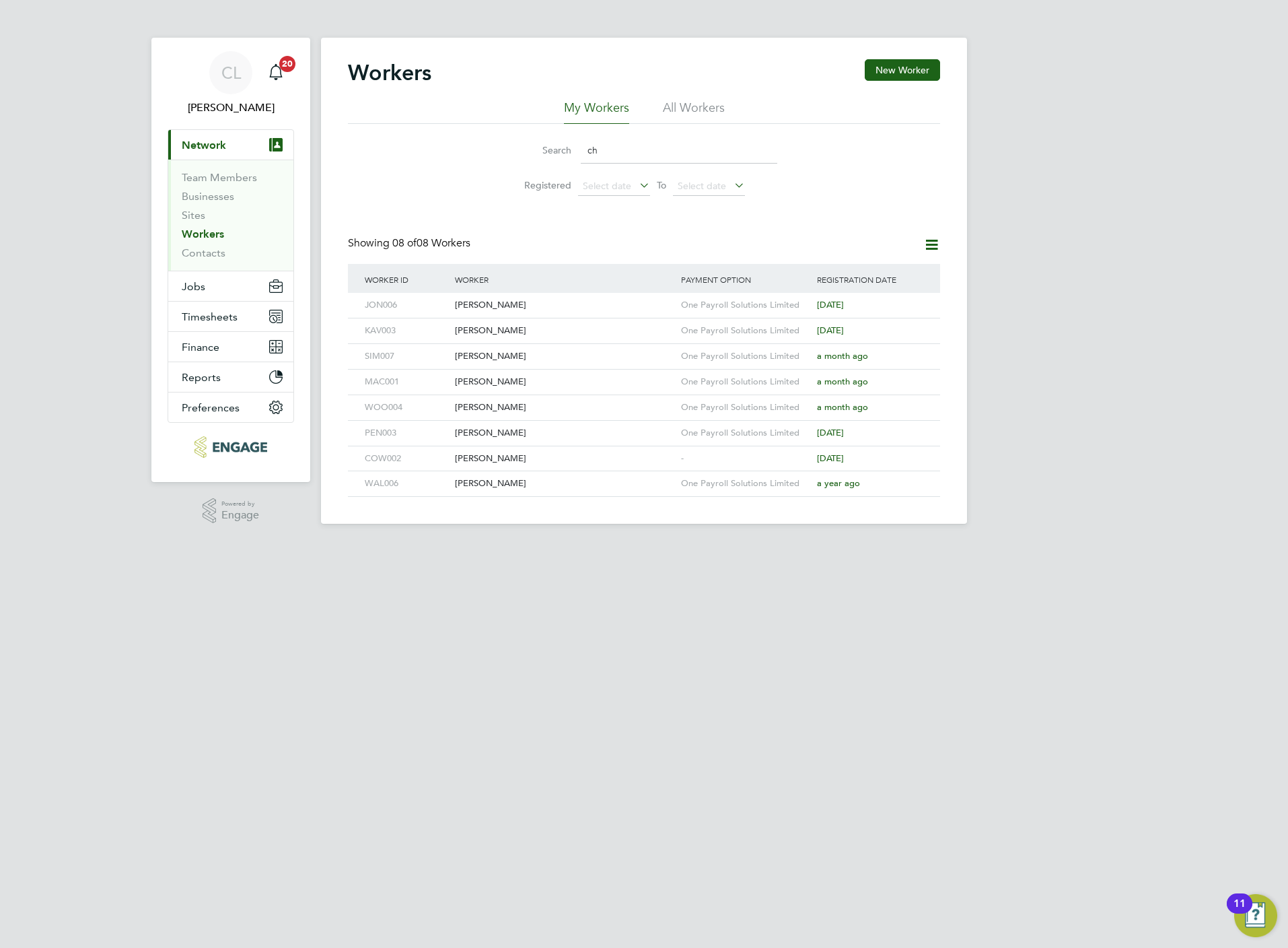
type input "c"
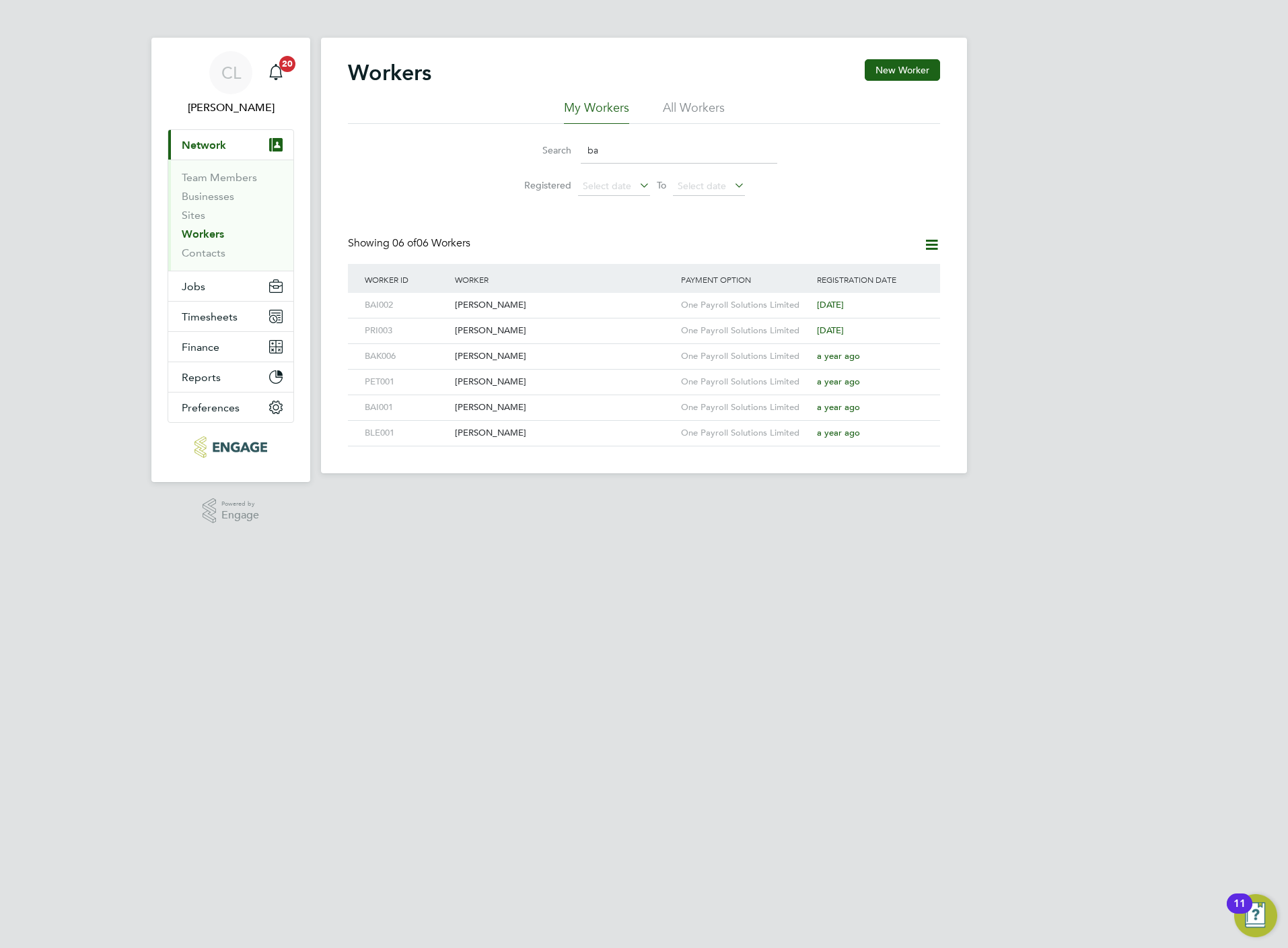
type input "b"
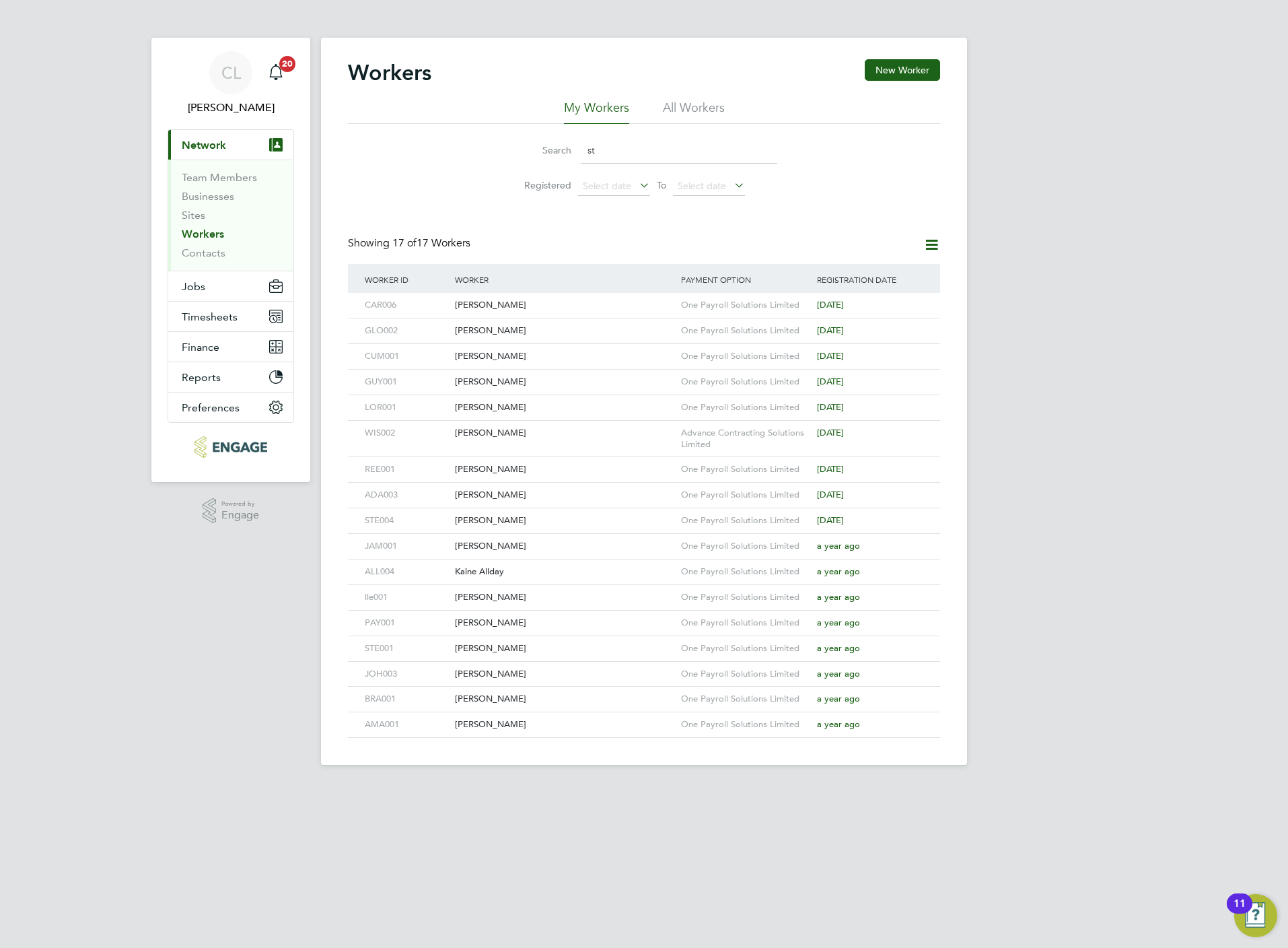
type input "s"
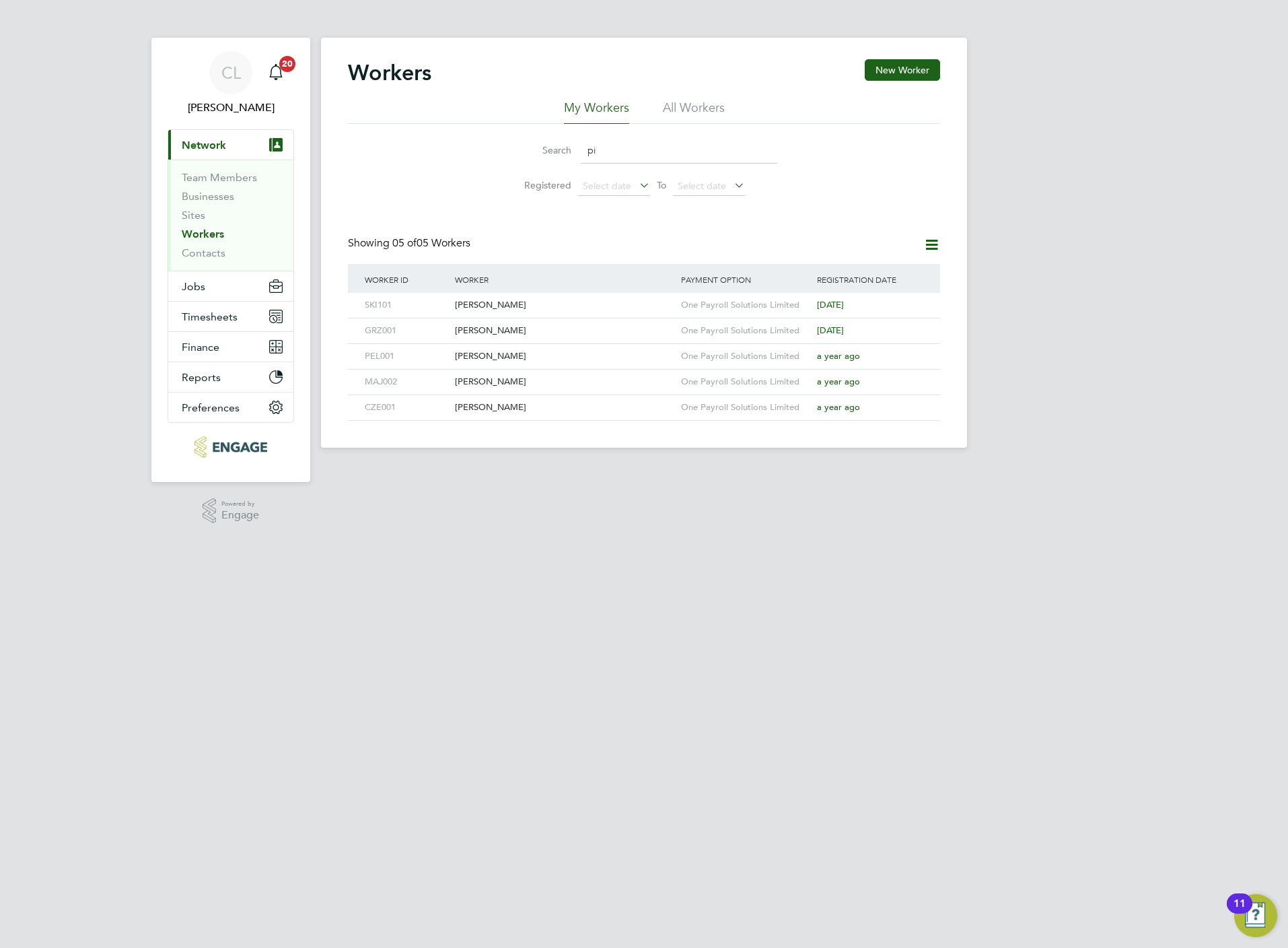
type input "p"
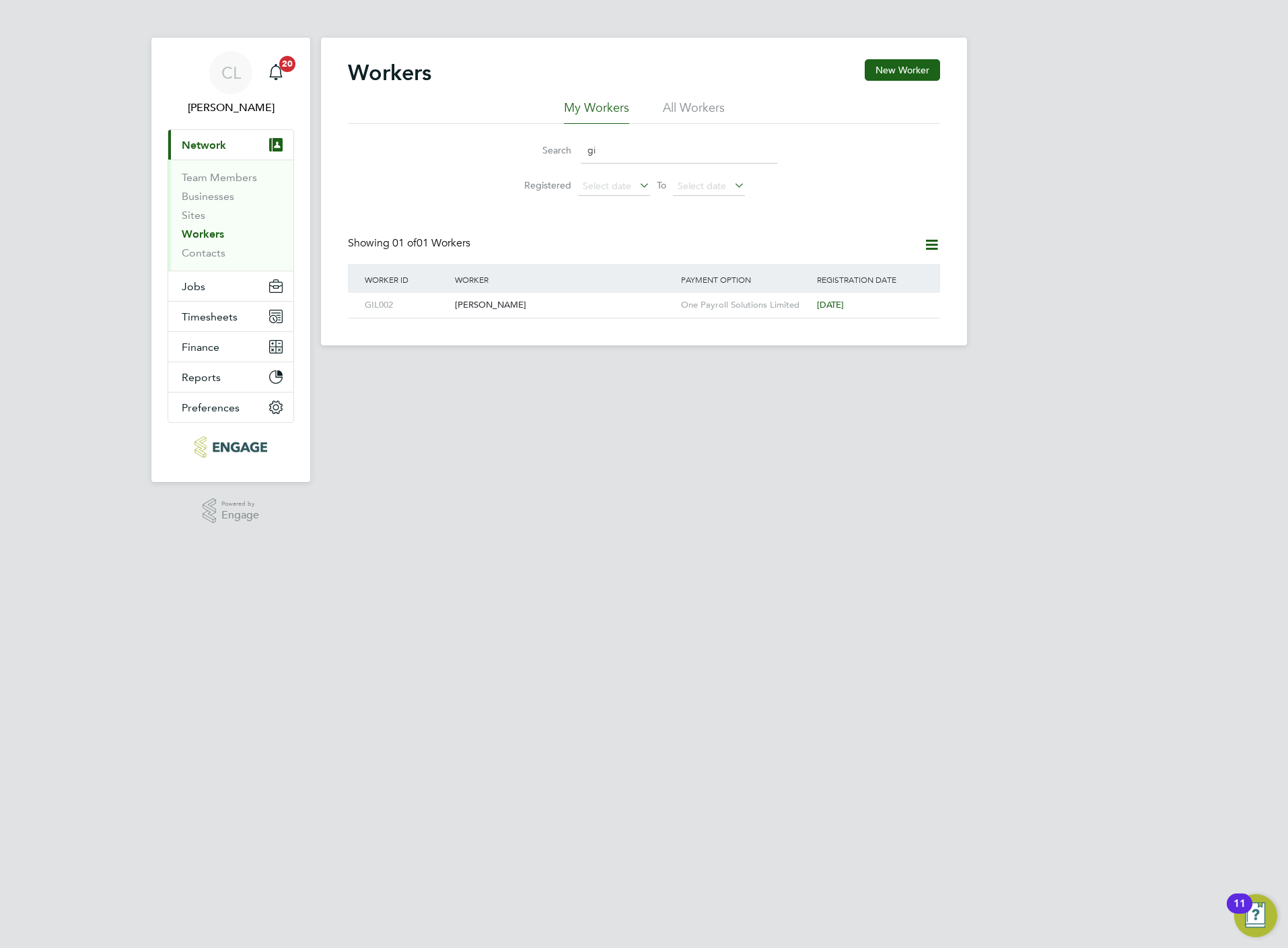
type input "g"
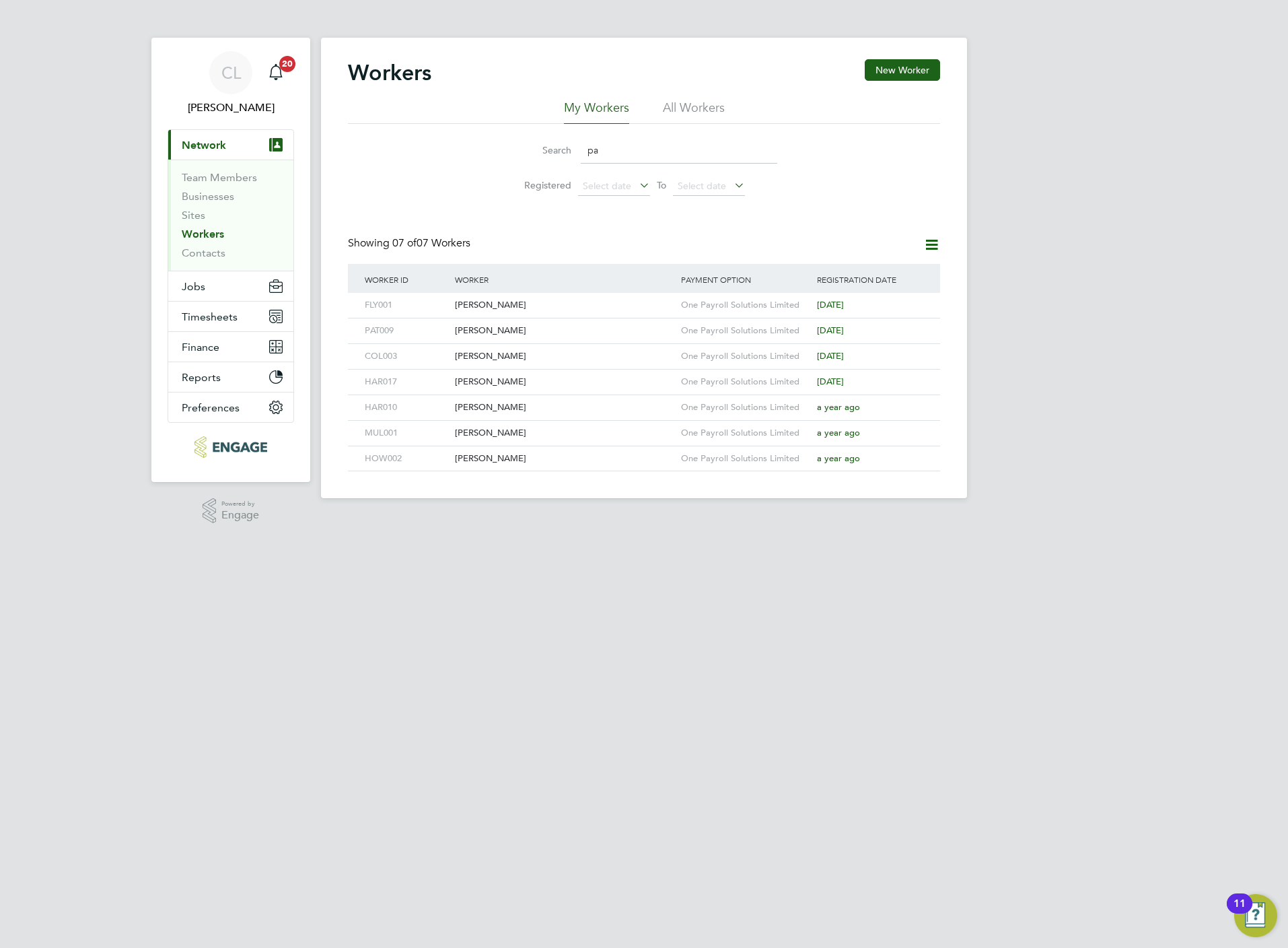
type input "p"
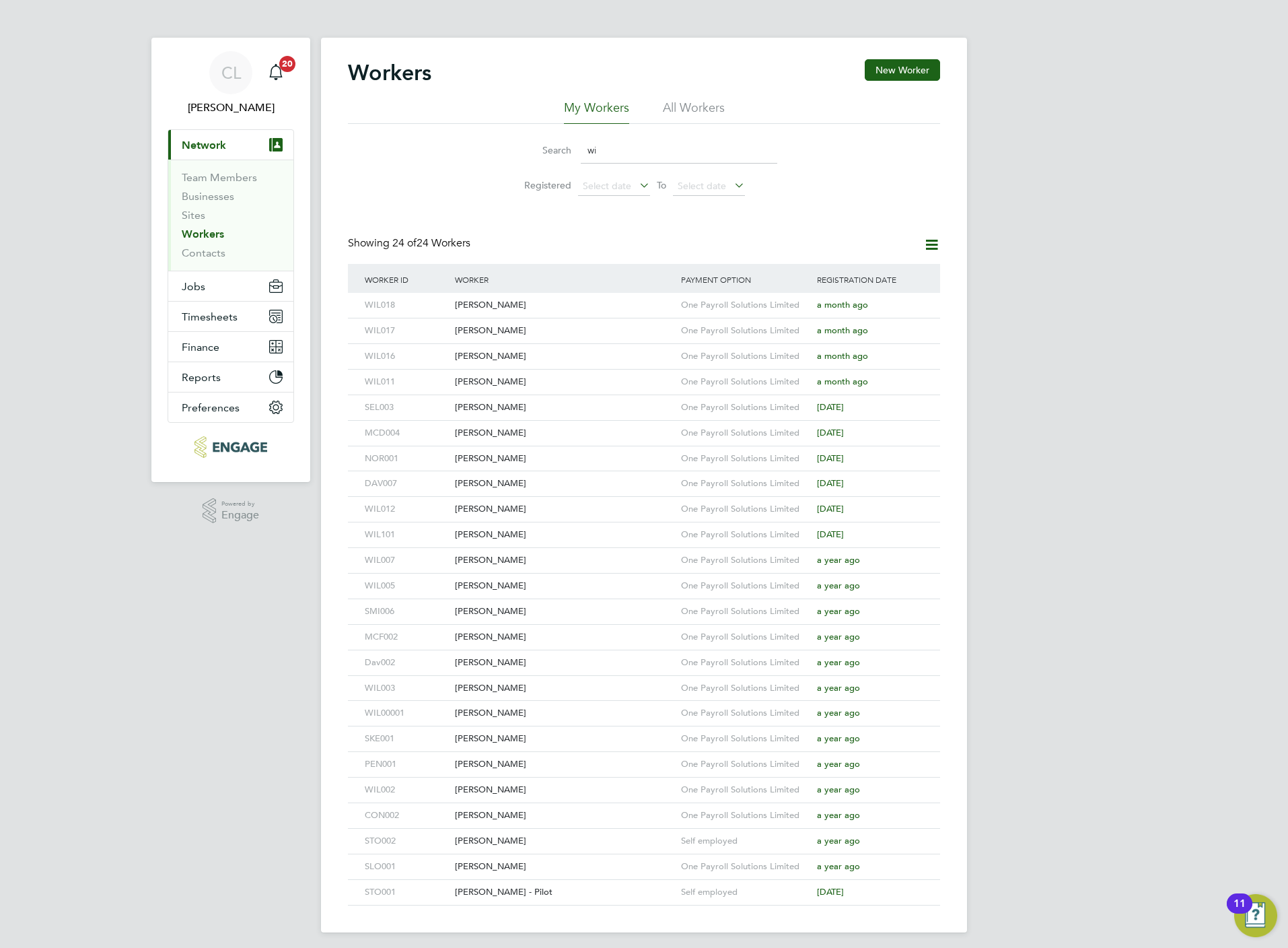
type input "w"
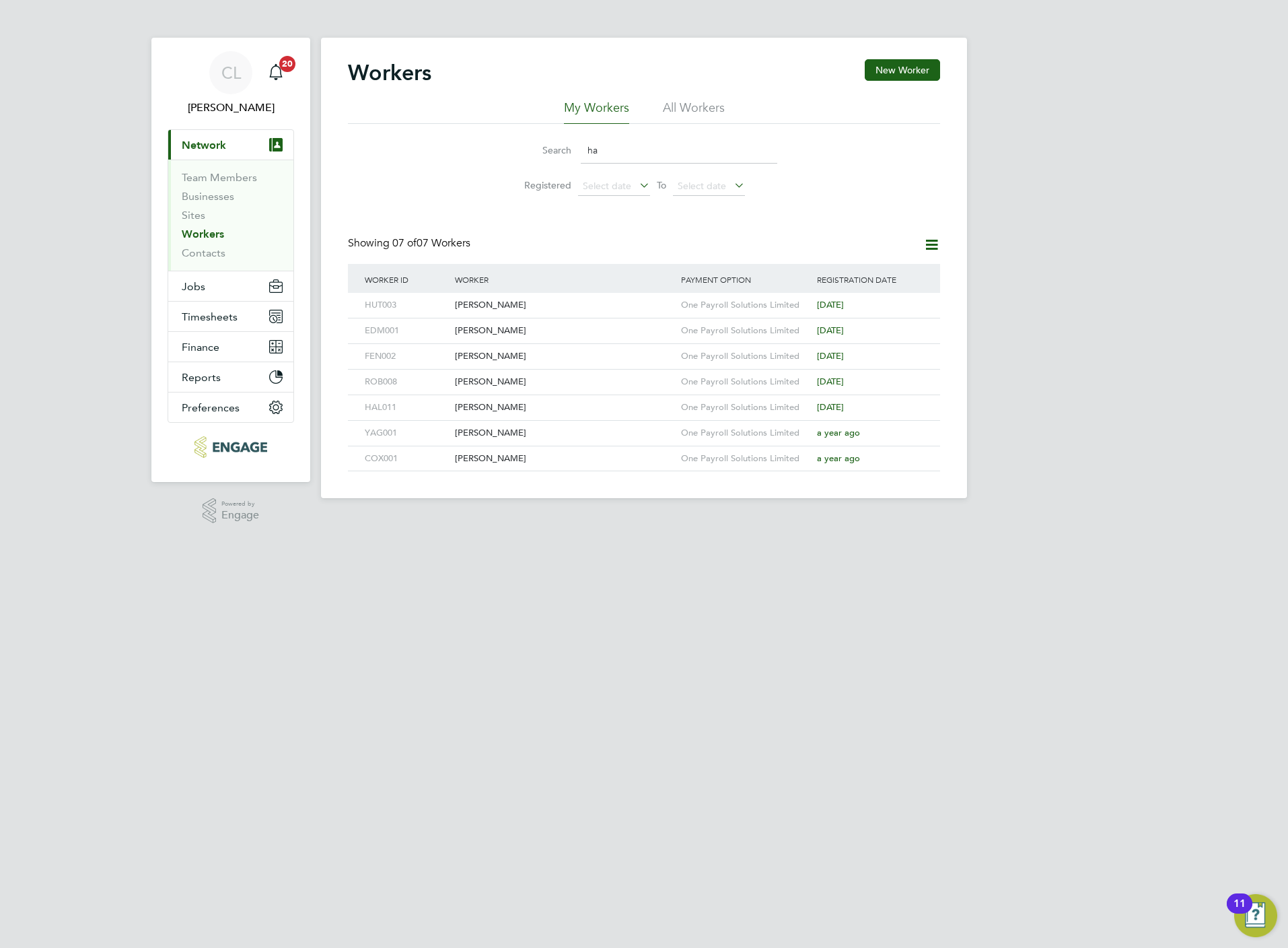
type input "h"
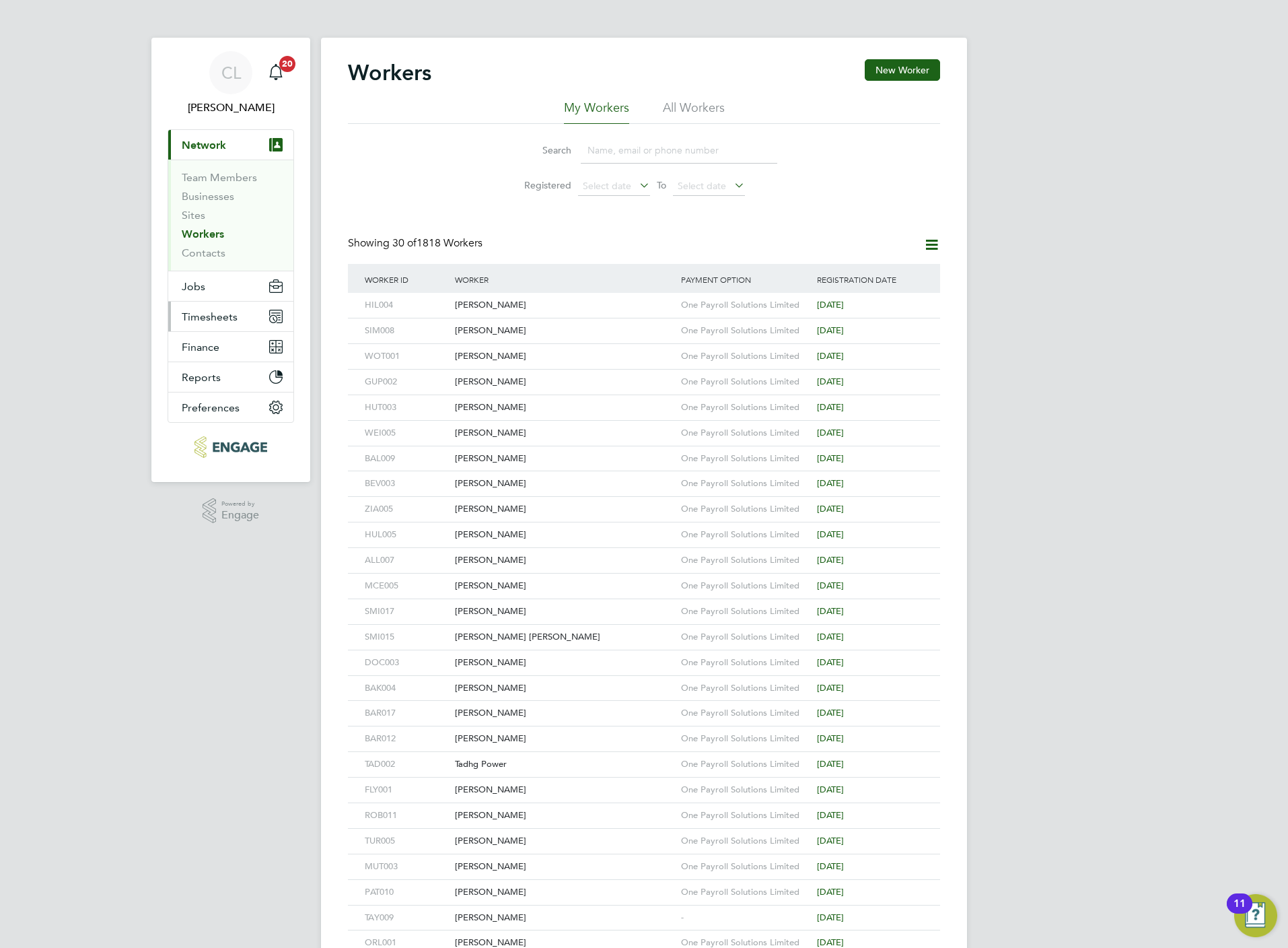
click at [222, 313] on span "Timesheets" at bounding box center [209, 316] width 56 height 13
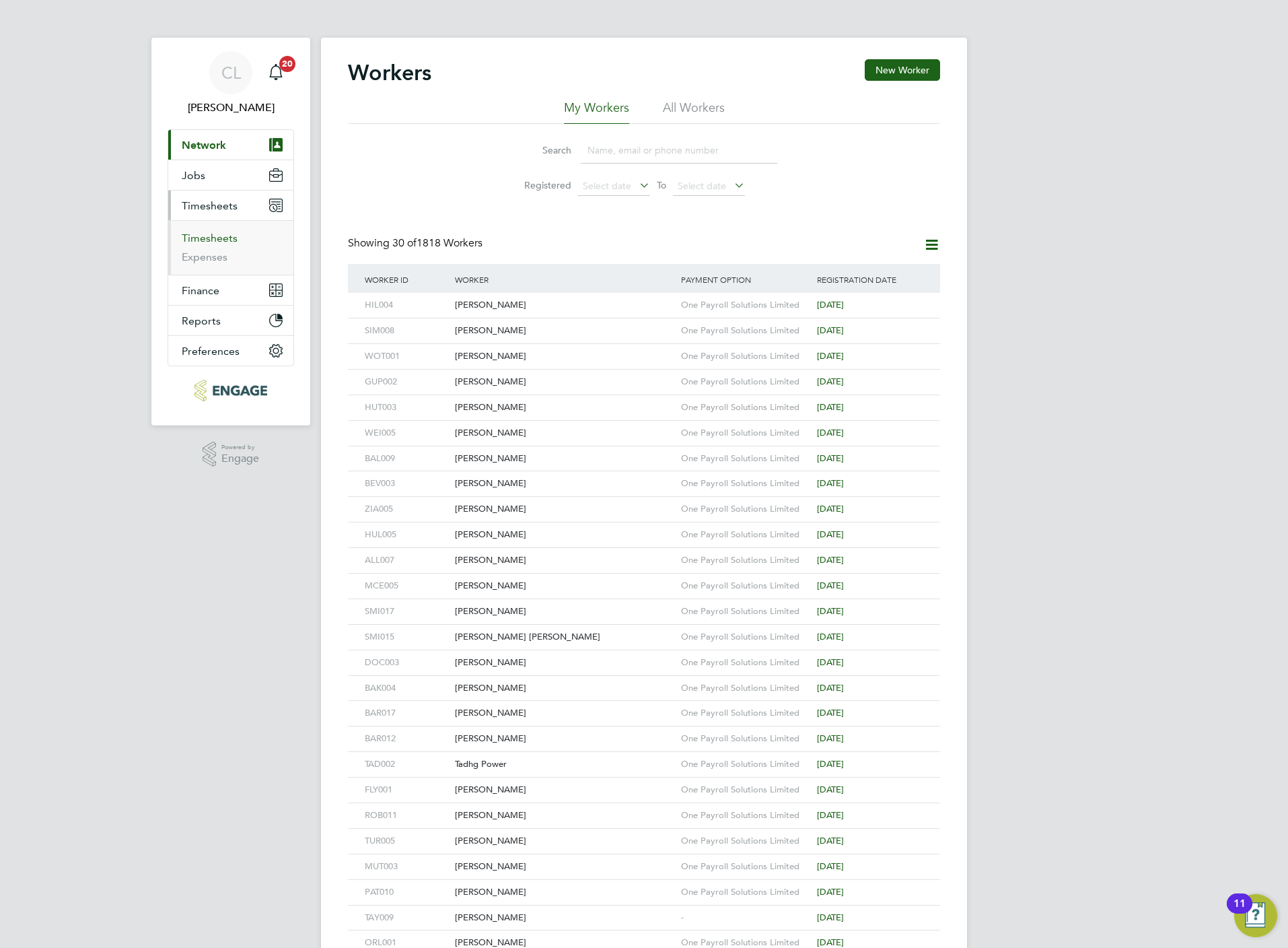
click at [230, 239] on link "Timesheets" at bounding box center [209, 237] width 56 height 13
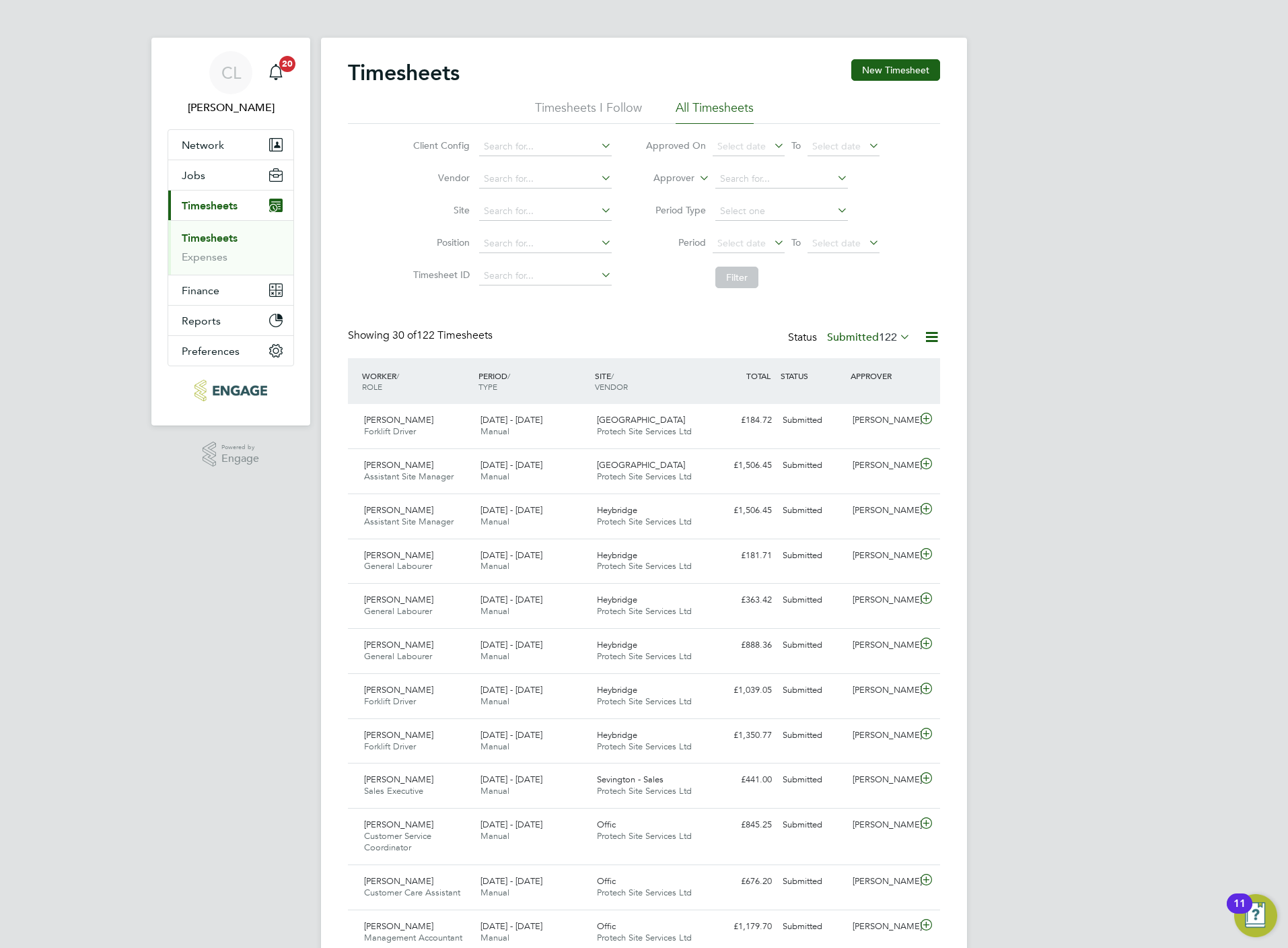
scroll to position [34, 117]
click at [753, 184] on input at bounding box center [782, 179] width 133 height 19
click at [757, 212] on li "Stefa n Fernandez" at bounding box center [781, 217] width 134 height 19
type input "Stefan Fernandez"
click at [732, 288] on button "Filter" at bounding box center [737, 277] width 43 height 22
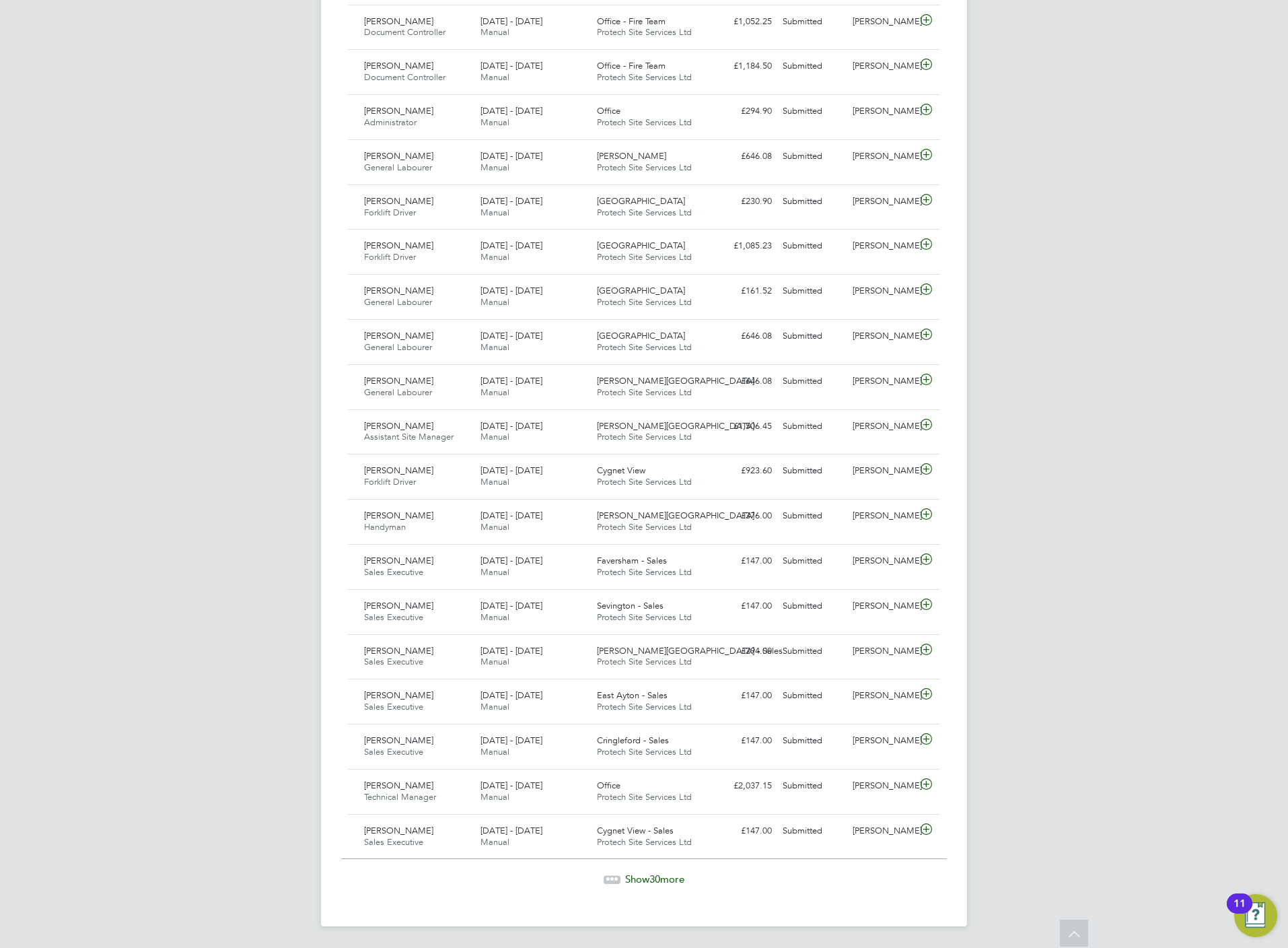
click at [657, 881] on span "30" at bounding box center [655, 878] width 11 height 13
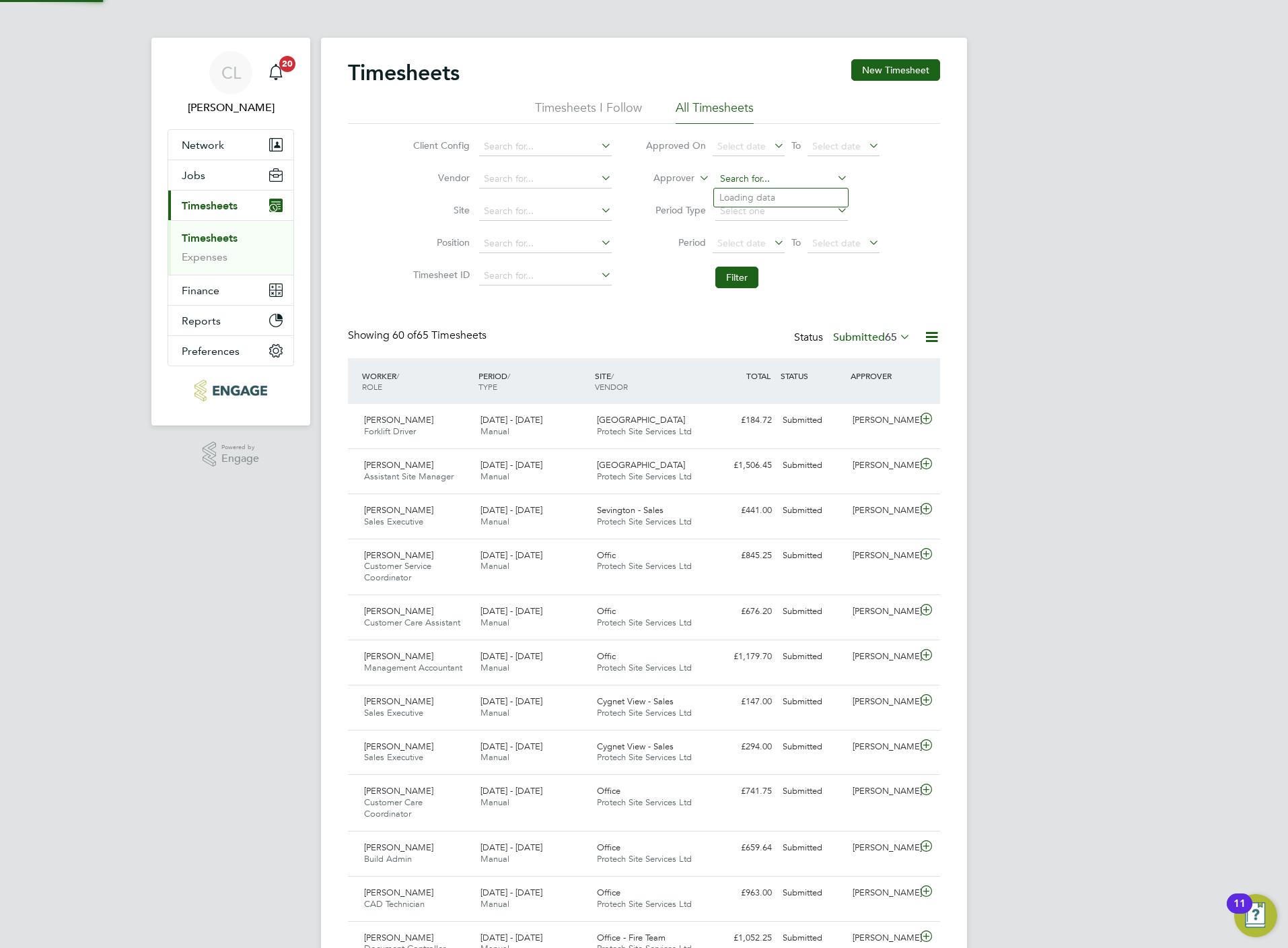
click at [750, 177] on input at bounding box center [782, 179] width 133 height 19
click at [671, 347] on div "Showing 60 of 65 Timesheets Status Submitted 65" at bounding box center [644, 343] width 592 height 30
click at [682, 182] on label "Approver" at bounding box center [664, 178] width 61 height 13
click at [674, 197] on li "Worker" at bounding box center [661, 194] width 67 height 18
click at [782, 178] on input at bounding box center [782, 179] width 133 height 19
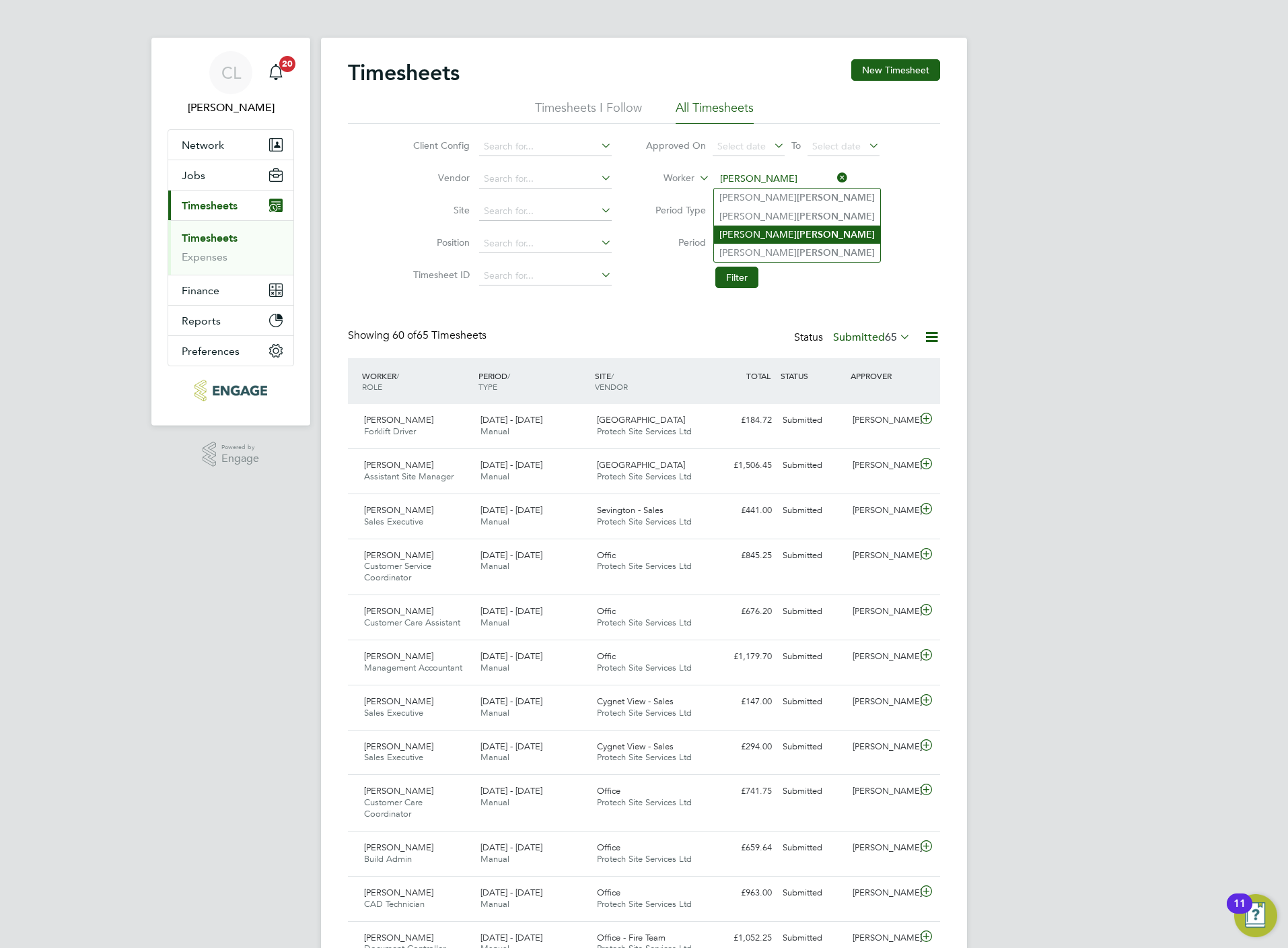
click at [797, 230] on b "Allen" at bounding box center [836, 234] width 78 height 11
type input "Jennifer Allen"
click at [739, 273] on button "Filter" at bounding box center [737, 277] width 43 height 22
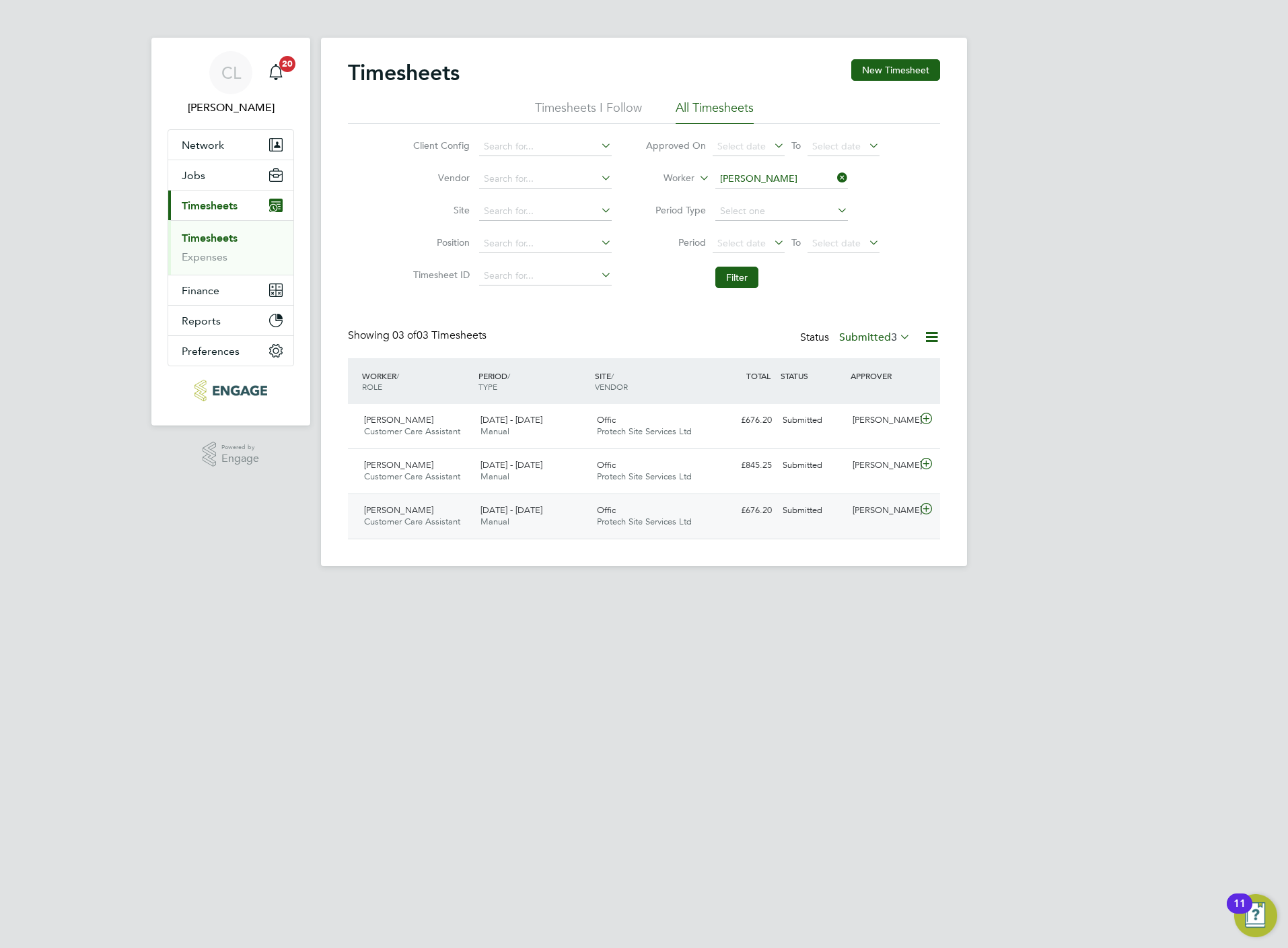
click at [927, 509] on icon at bounding box center [926, 509] width 17 height 11
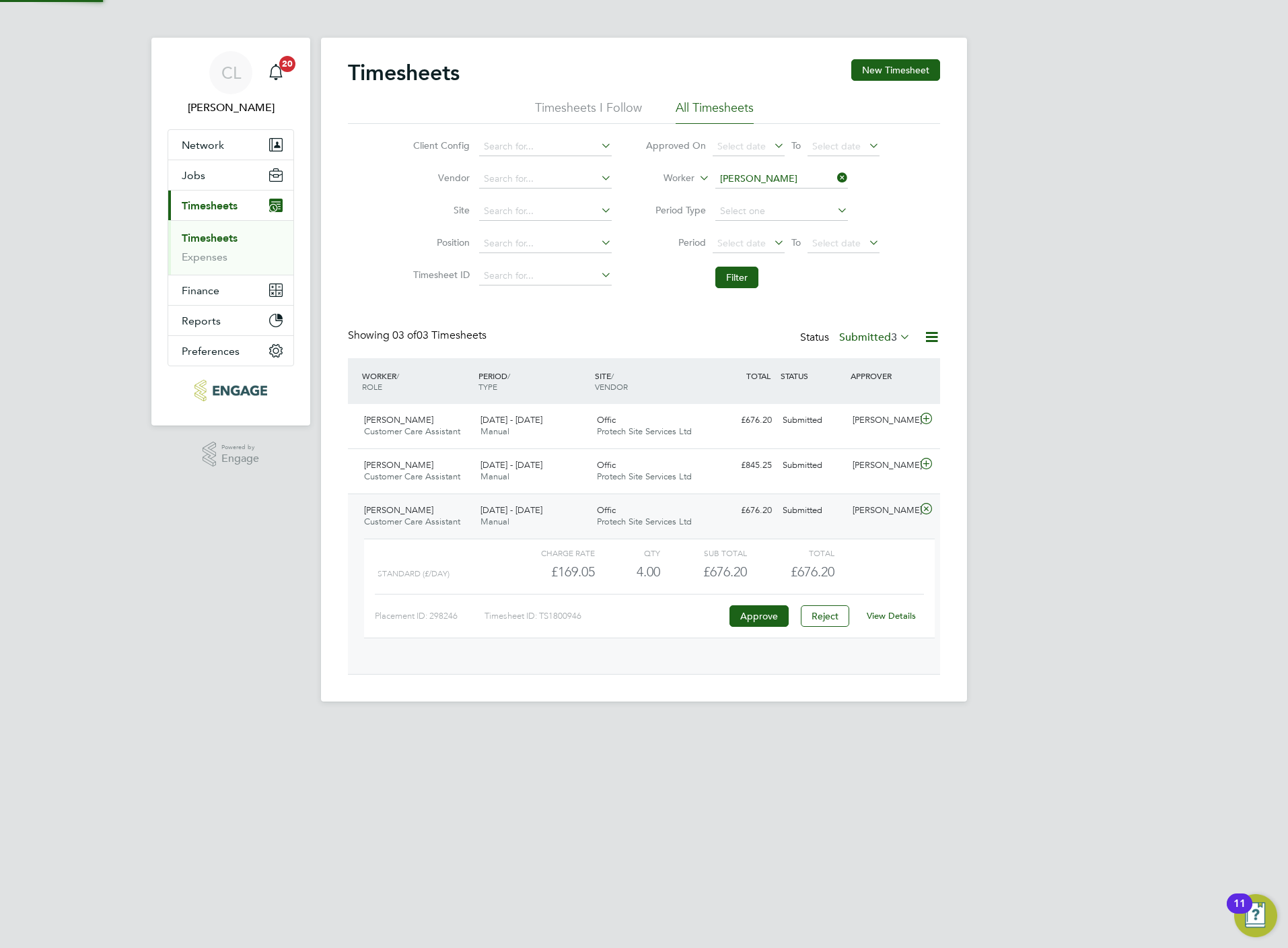
scroll to position [22, 131]
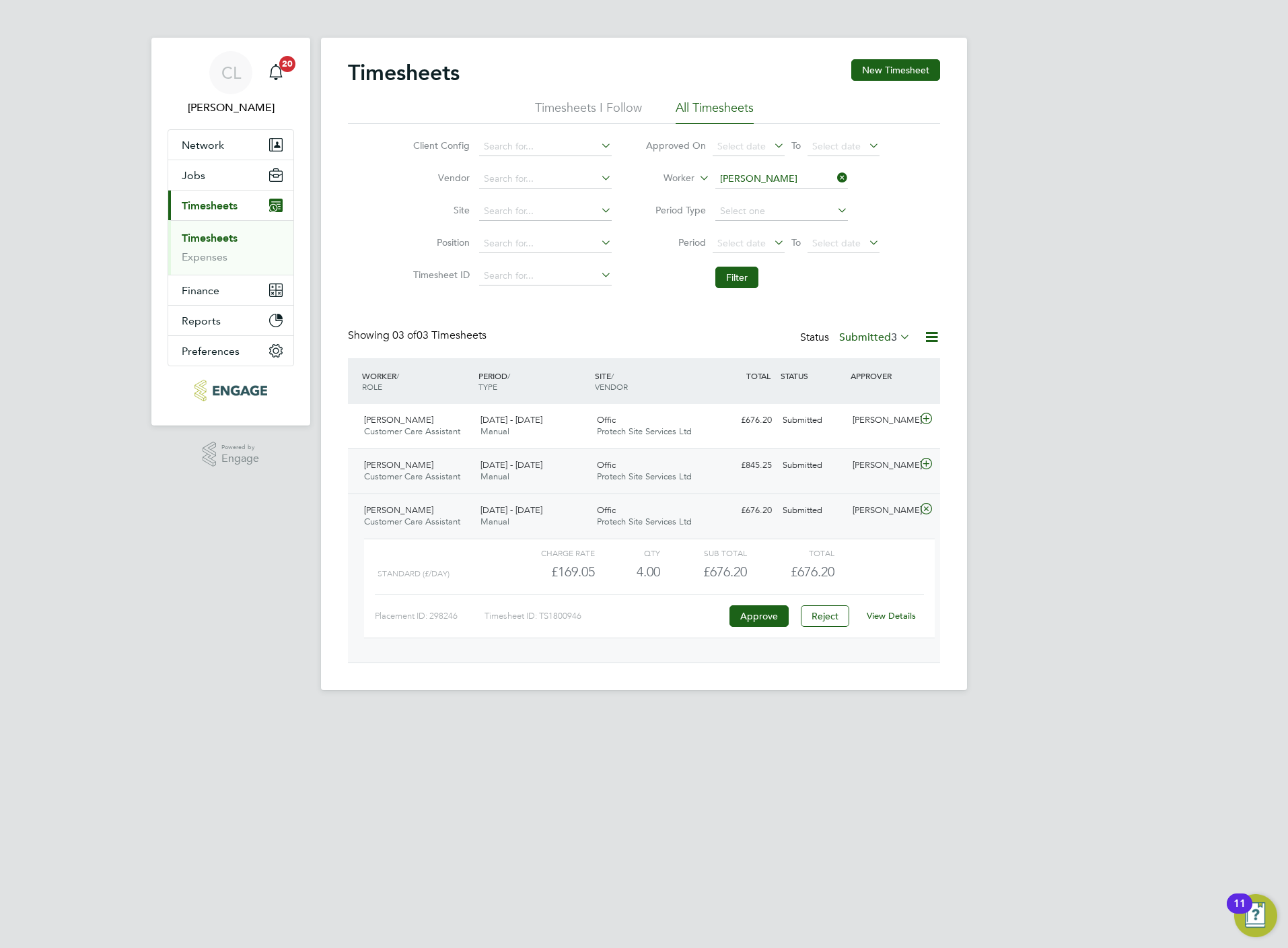
click at [921, 463] on icon at bounding box center [926, 464] width 17 height 11
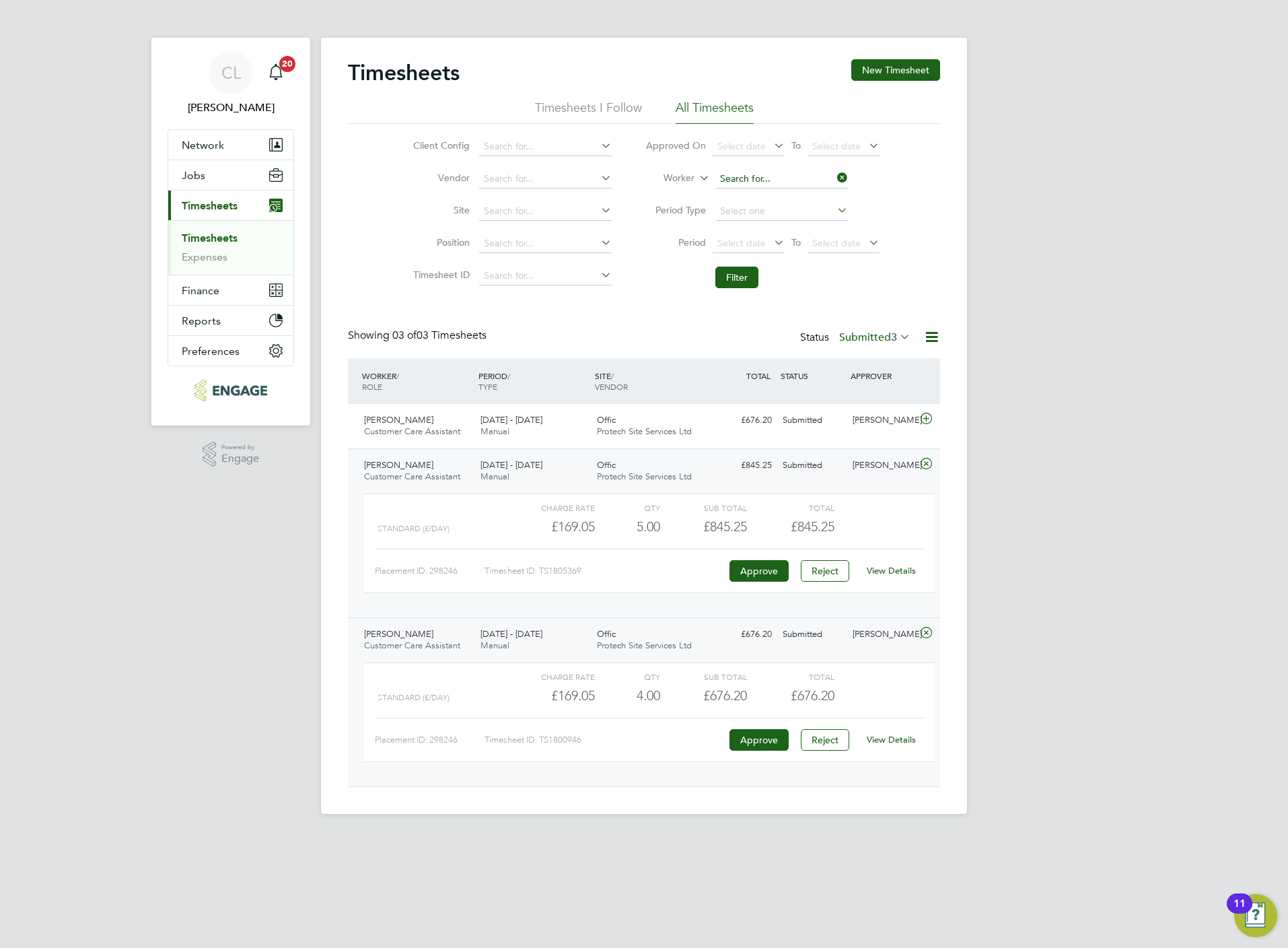
click at [759, 171] on input at bounding box center [782, 179] width 133 height 19
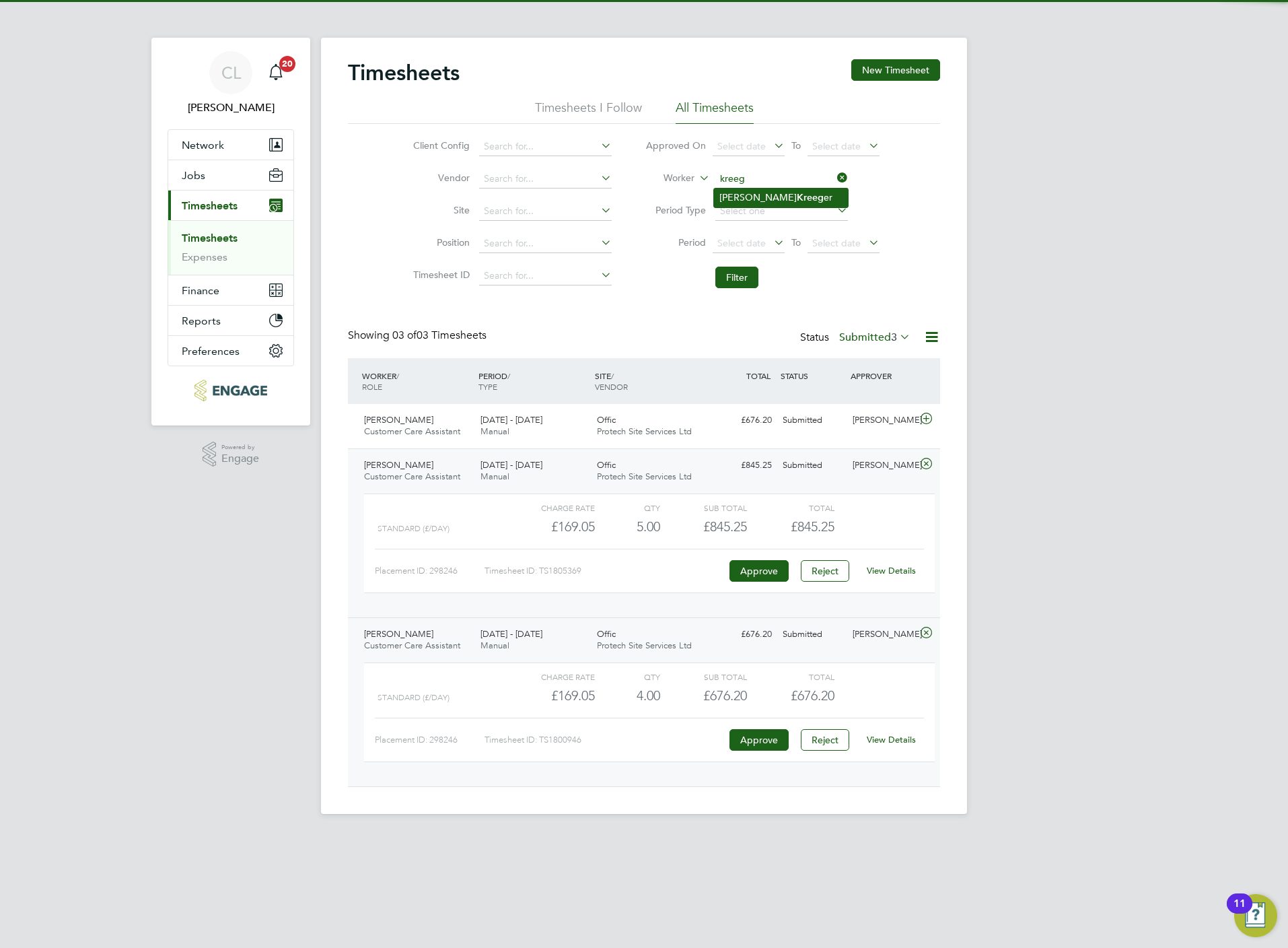
click at [797, 193] on b "Kreeg" at bounding box center [810, 197] width 27 height 11
type input "Dan Kreeger"
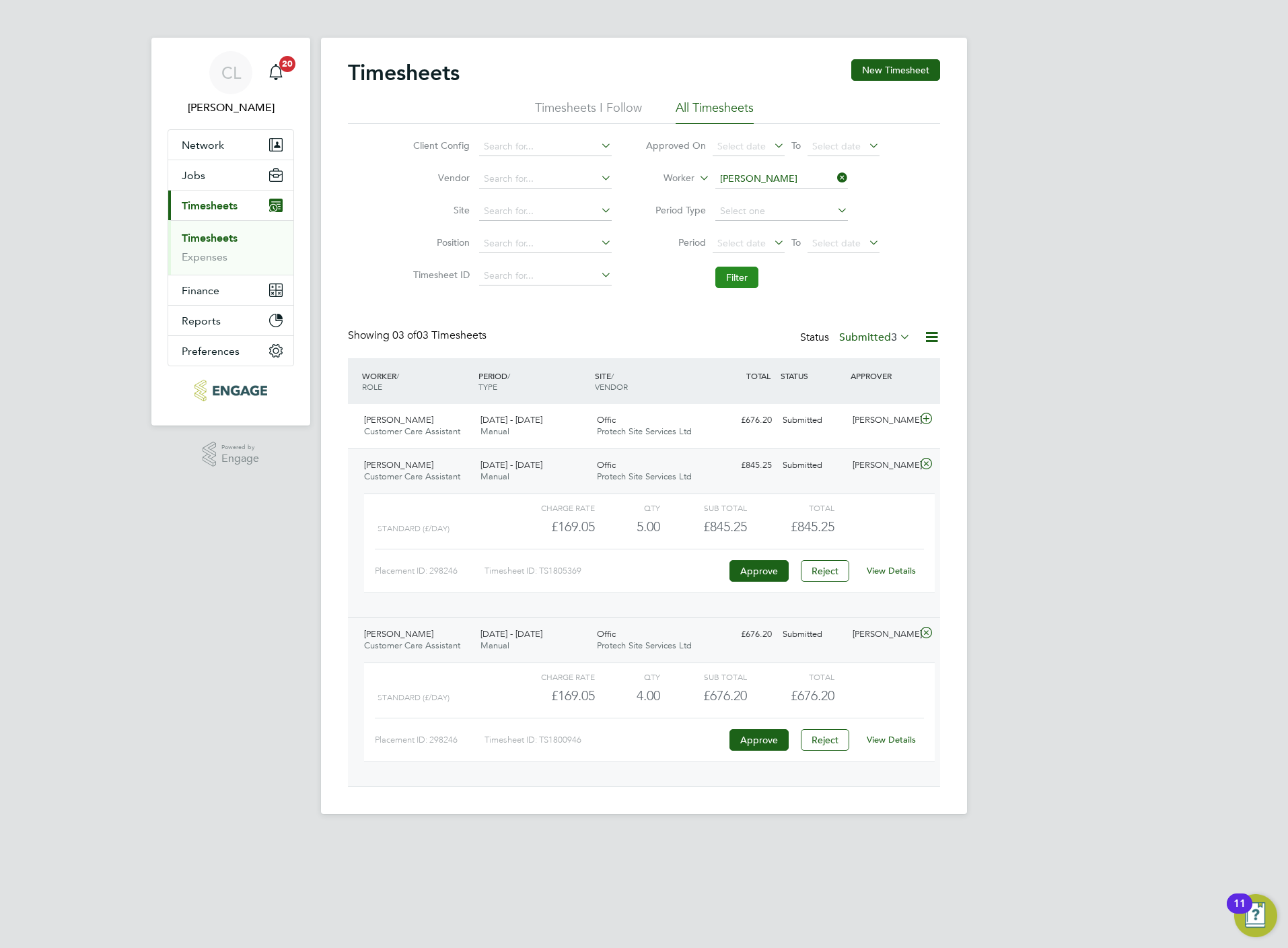
click at [745, 280] on button "Filter" at bounding box center [737, 277] width 43 height 22
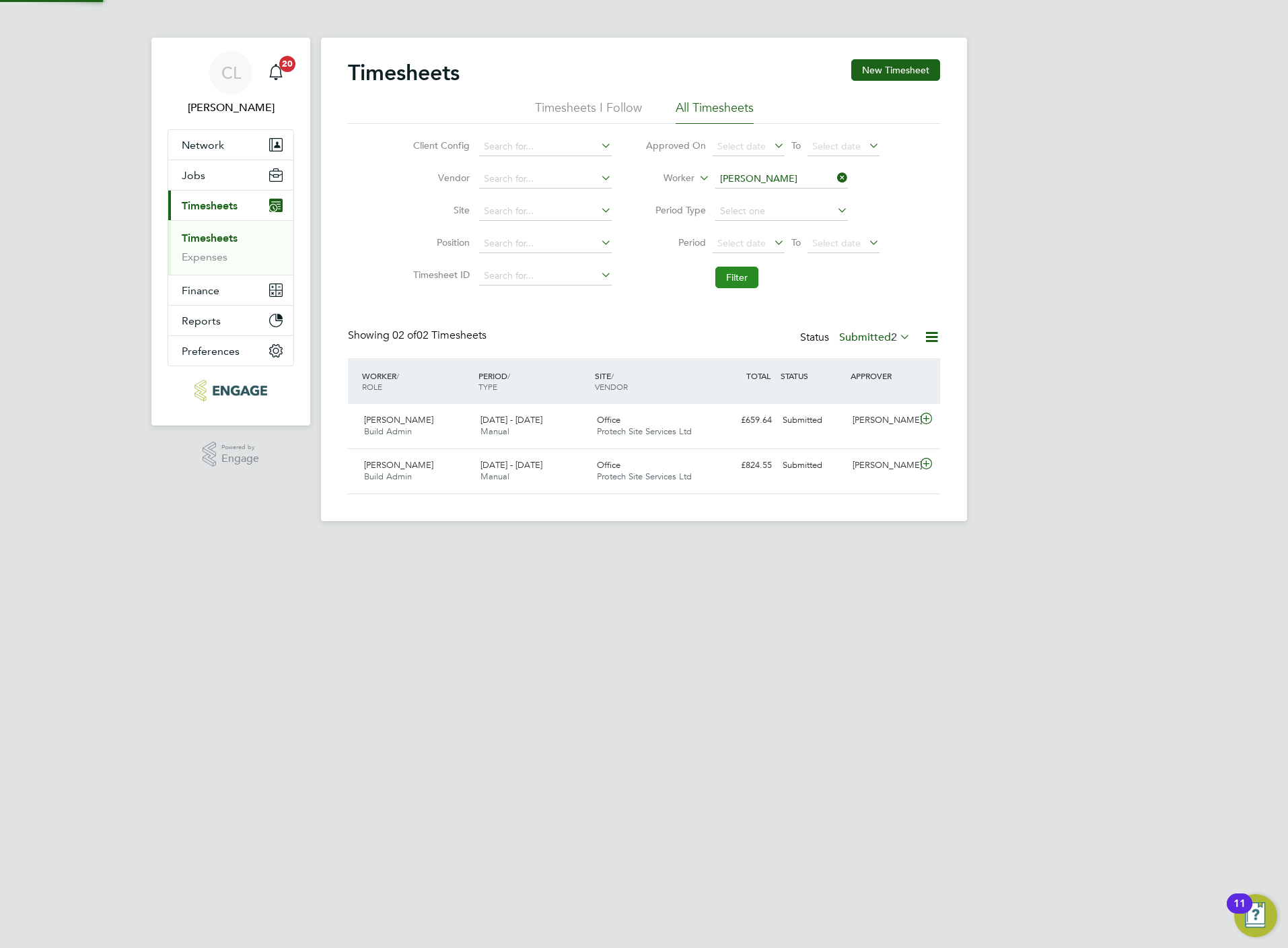
scroll to position [34, 117]
click at [878, 336] on label "Submitted 2" at bounding box center [875, 338] width 71 height 13
click at [834, 179] on icon at bounding box center [834, 177] width 0 height 19
click at [744, 283] on button "Filter" at bounding box center [737, 277] width 43 height 22
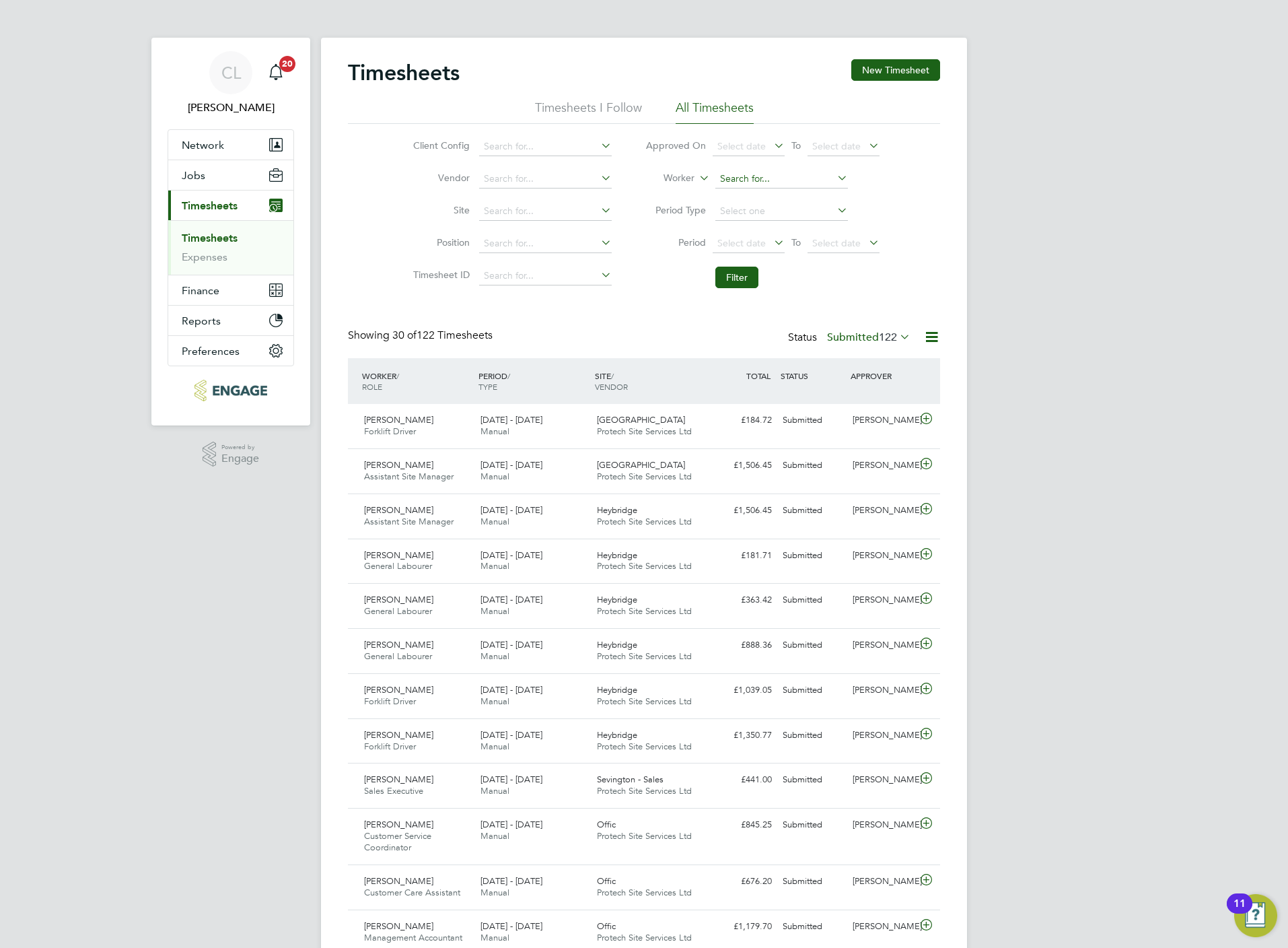
click at [760, 170] on input at bounding box center [782, 179] width 133 height 19
click at [677, 174] on label "Worker" at bounding box center [664, 178] width 61 height 13
click at [675, 208] on li "Approver" at bounding box center [661, 211] width 67 height 18
click at [805, 177] on input at bounding box center [782, 179] width 133 height 19
click at [768, 190] on li "Lisa Benbrook" at bounding box center [781, 197] width 134 height 19
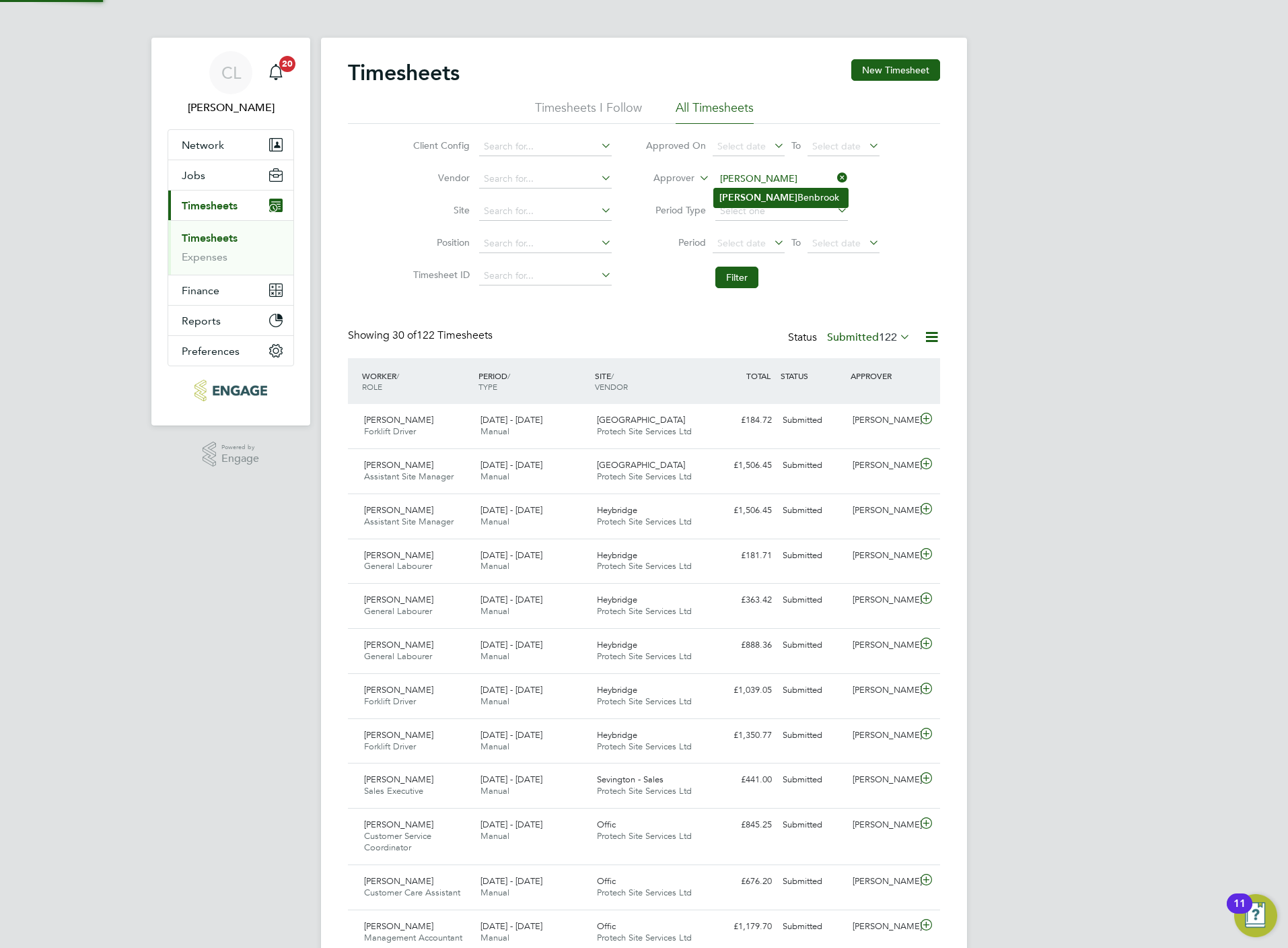
type input "Lisa Benbrook"
click at [733, 274] on button "Filter" at bounding box center [737, 277] width 43 height 22
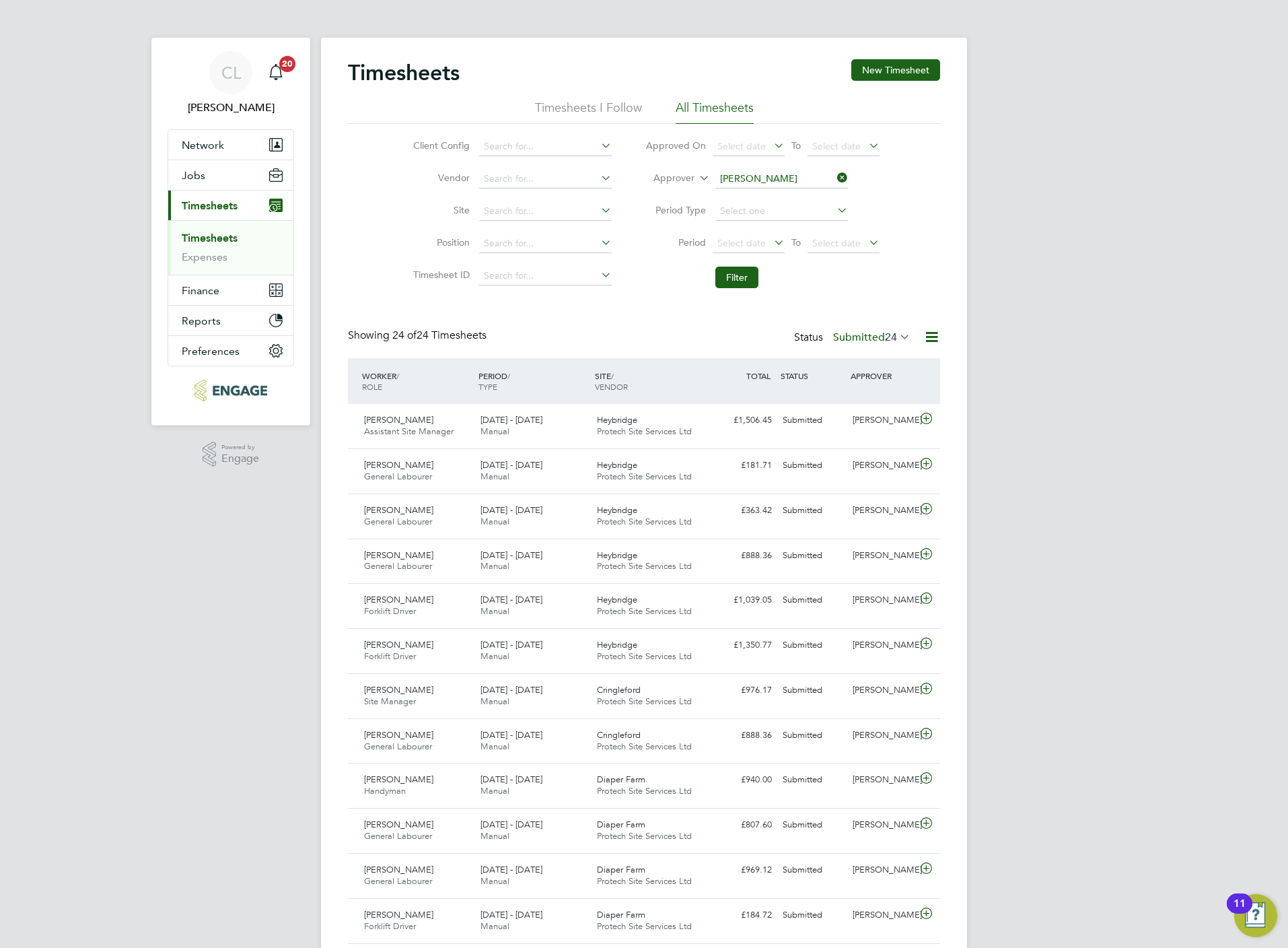
click at [834, 180] on icon at bounding box center [834, 177] width 0 height 19
click at [727, 283] on button "Filter" at bounding box center [737, 277] width 43 height 22
